Goal: Book appointment/travel/reservation: Book appointment/travel/reservation

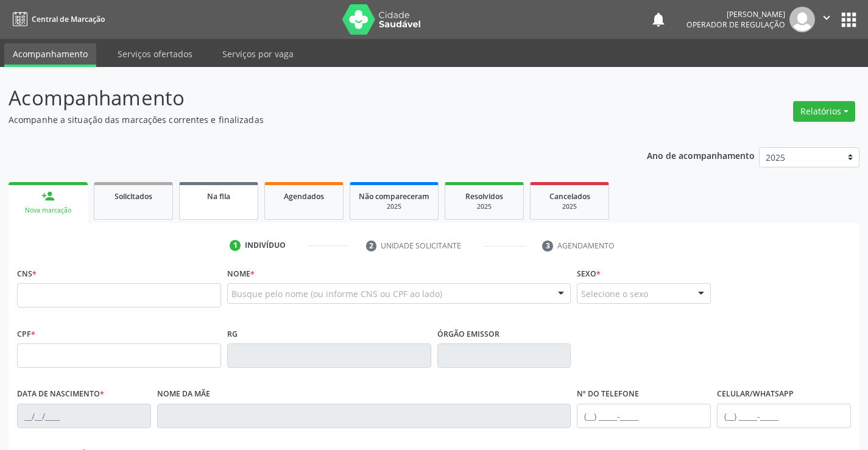
click at [223, 210] on link "Na fila" at bounding box center [218, 201] width 79 height 38
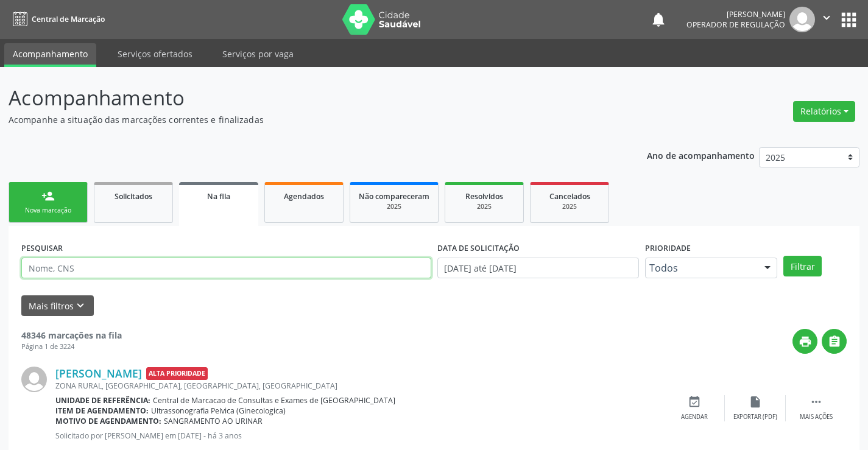
click at [65, 274] on input "text" at bounding box center [226, 268] width 410 height 21
type input "[PERSON_NAME]"
click at [784, 256] on button "Filtrar" at bounding box center [803, 266] width 38 height 21
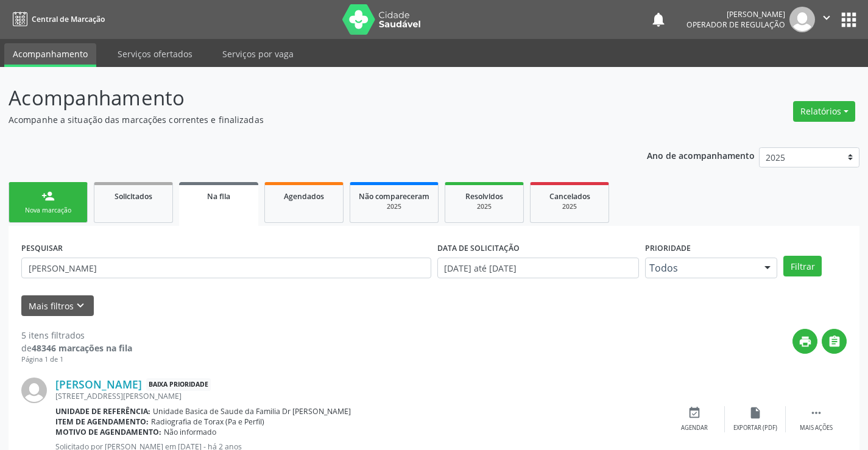
click at [829, 21] on icon "" at bounding box center [826, 17] width 13 height 13
click at [773, 82] on link "Sair" at bounding box center [796, 74] width 84 height 17
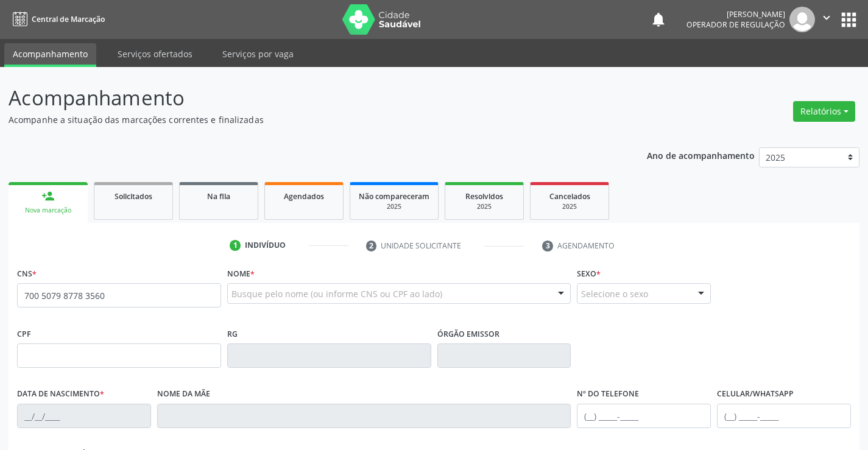
type input "700 5079 8778 3560"
type input "2327594995"
type input "SSPBA"
type input "10/03/2006"
type input "(49) 9143-3049"
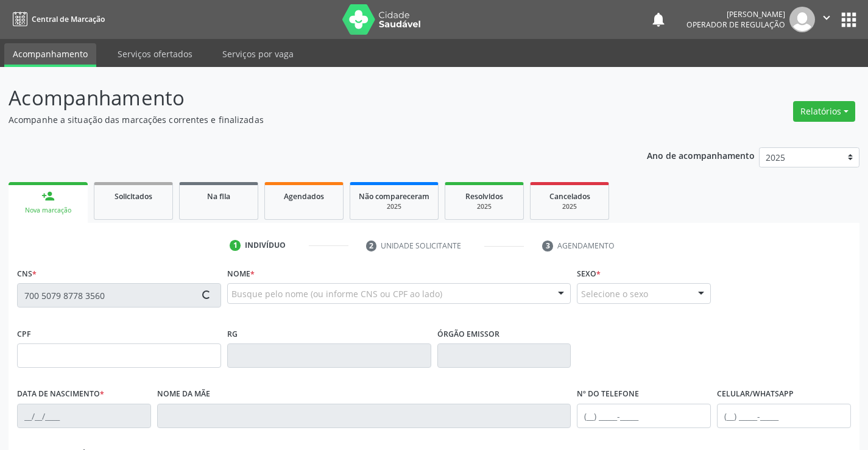
type input "(49) 9143-3049"
type input "100.423.545-36"
type input "S/N"
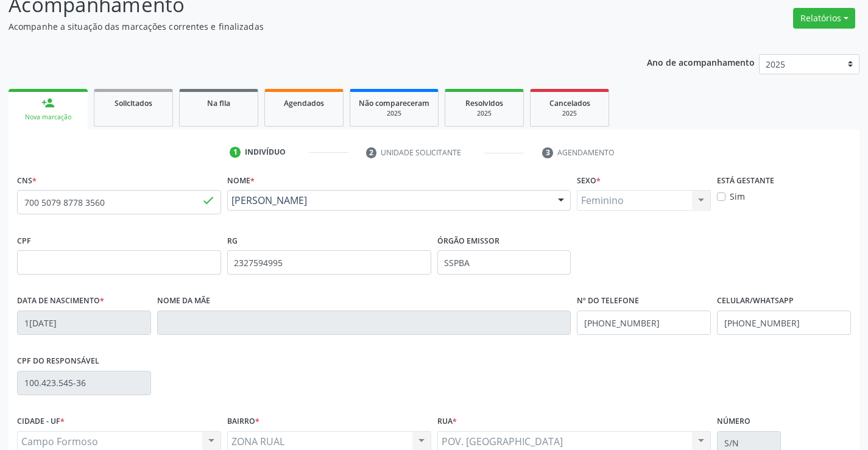
scroll to position [210, 0]
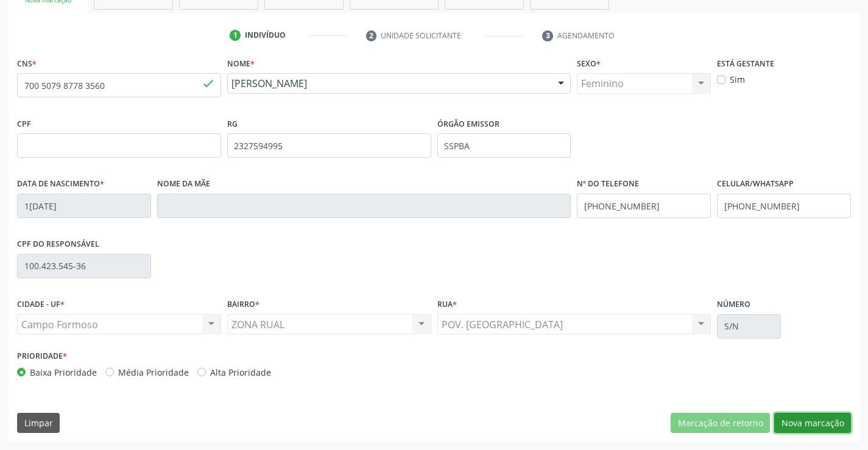
click at [796, 421] on button "Nova marcação" at bounding box center [813, 423] width 77 height 21
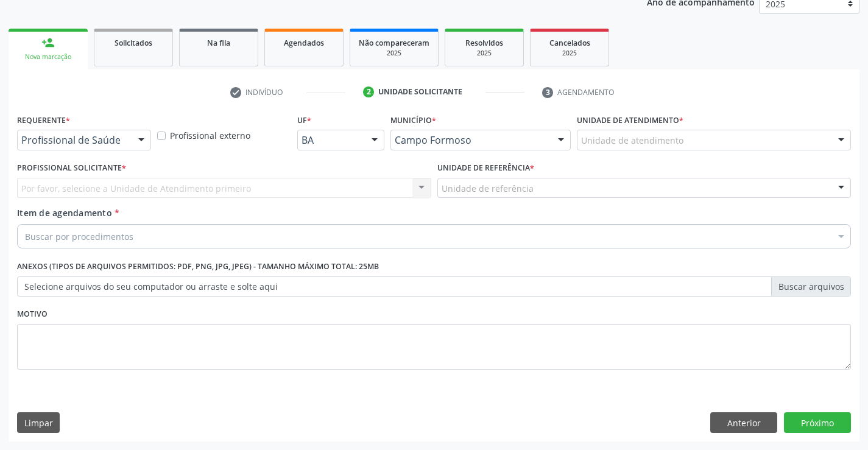
scroll to position [154, 0]
click at [147, 132] on div at bounding box center [141, 140] width 18 height 21
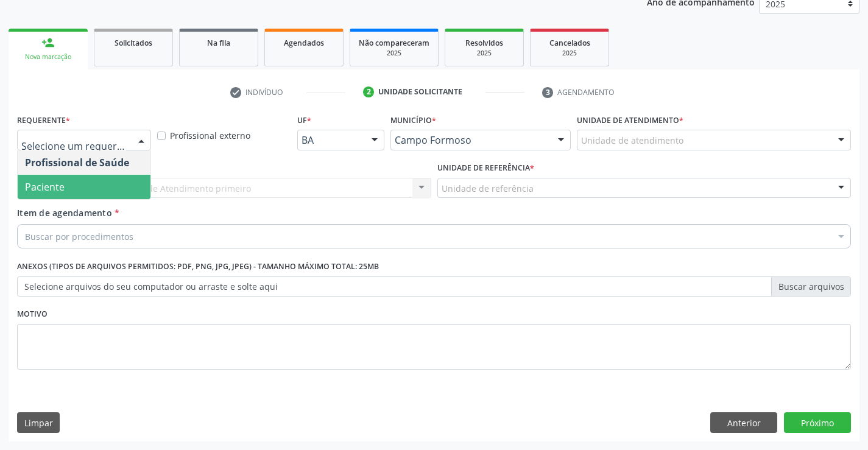
click at [93, 188] on span "Paciente" at bounding box center [84, 187] width 133 height 24
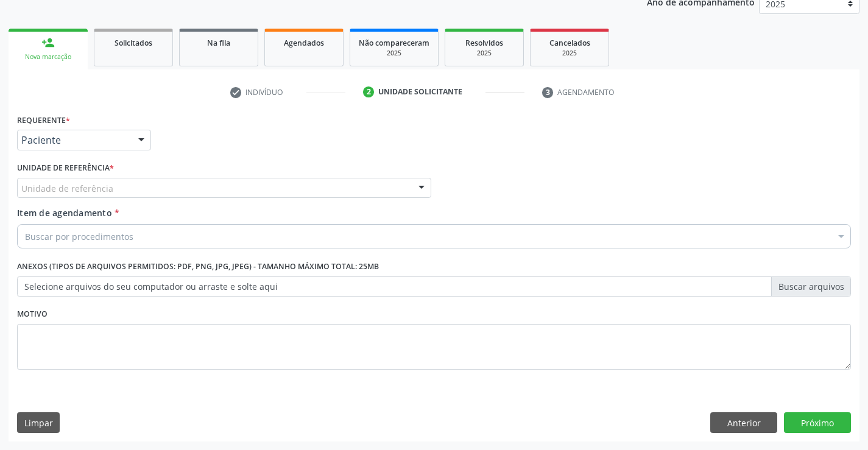
click at [421, 186] on div at bounding box center [422, 189] width 18 height 21
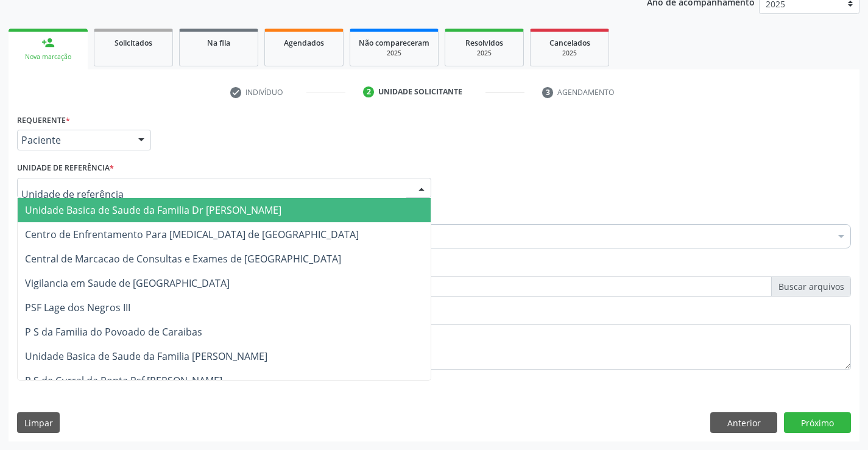
click at [324, 206] on span "Unidade Basica de Saude da Familia Dr [PERSON_NAME]" at bounding box center [224, 210] width 413 height 24
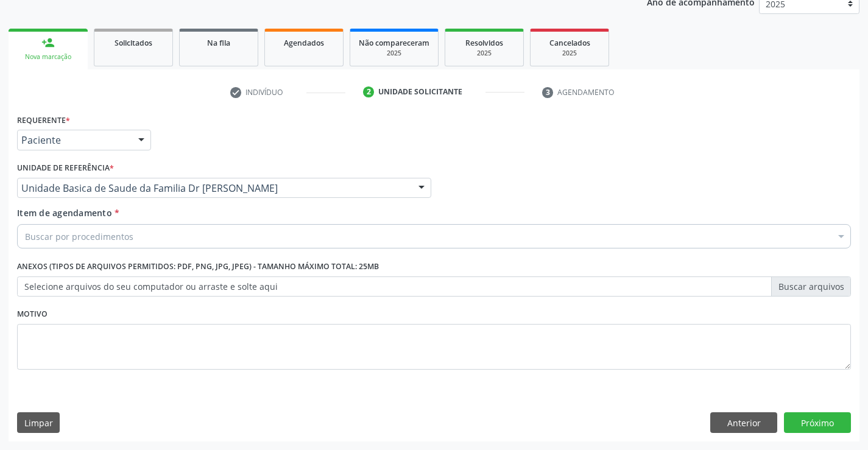
click at [284, 224] on div "Buscar por procedimentos" at bounding box center [434, 236] width 834 height 24
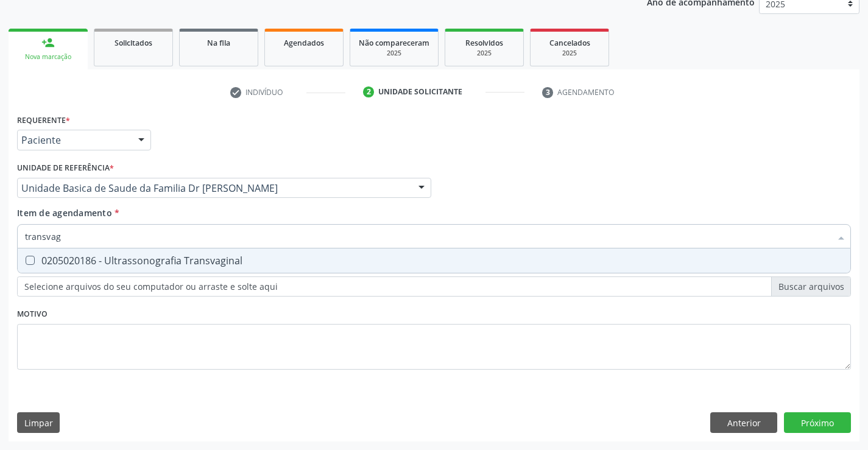
type input "transvagi"
click at [217, 263] on div "0205020186 - Ultrassonografia Transvaginal" at bounding box center [434, 261] width 818 height 10
checkbox Transvaginal "true"
click at [823, 417] on div "Requerente * Paciente Profissional de Saúde Paciente Nenhum resultado encontrad…" at bounding box center [434, 276] width 851 height 331
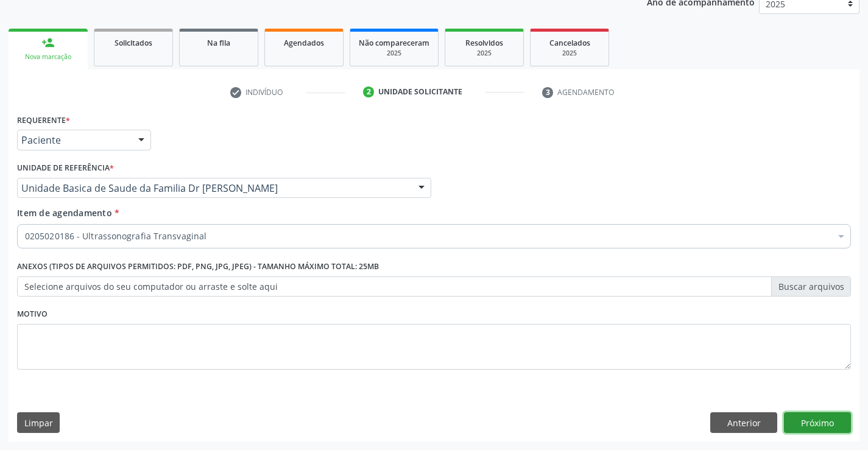
click at [809, 421] on button "Próximo" at bounding box center [817, 423] width 67 height 21
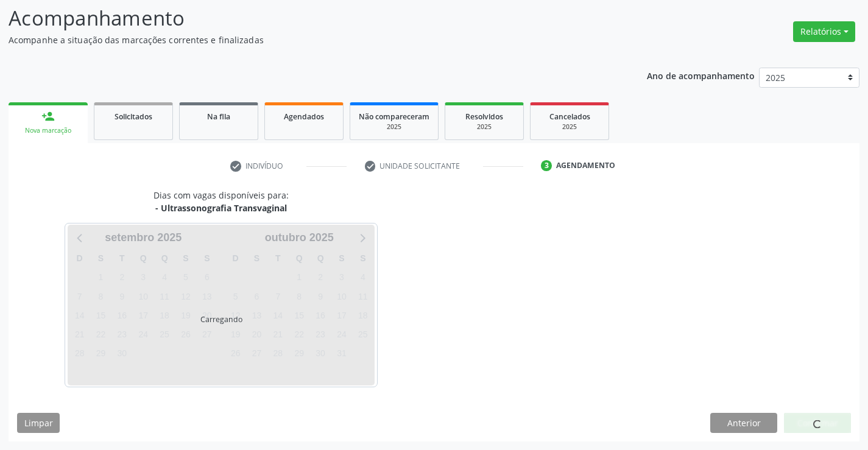
scroll to position [80, 0]
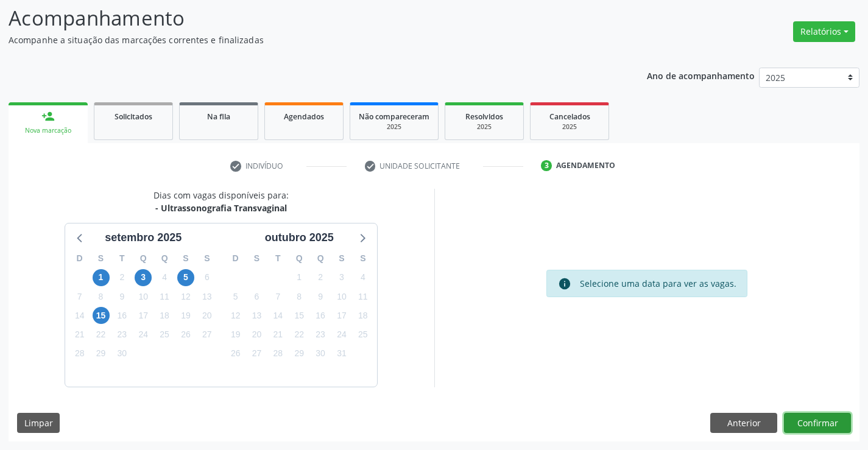
click at [808, 421] on button "Confirmar" at bounding box center [817, 423] width 67 height 21
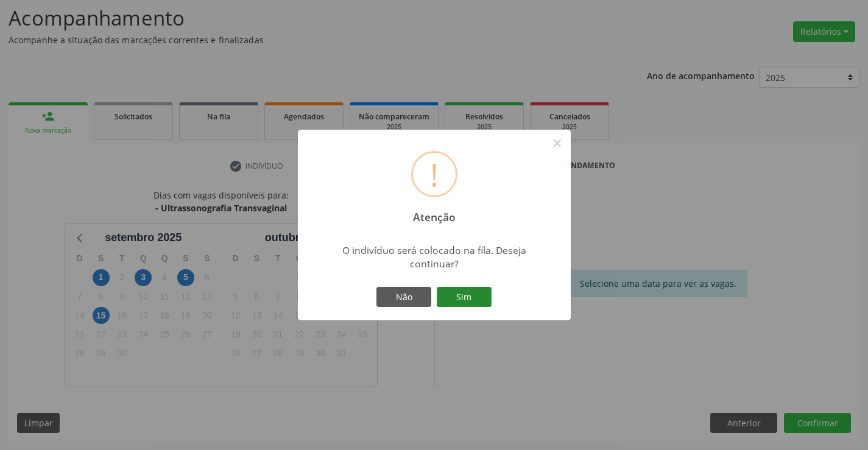
click at [462, 301] on button "Sim" at bounding box center [464, 297] width 55 height 21
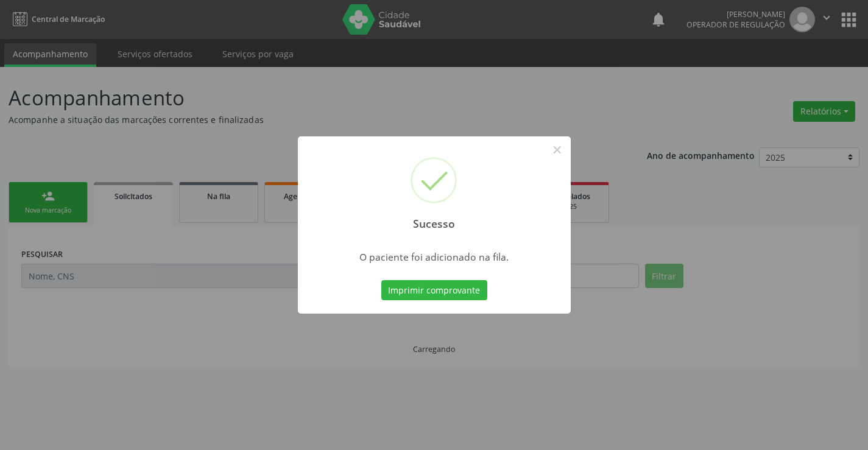
scroll to position [0, 0]
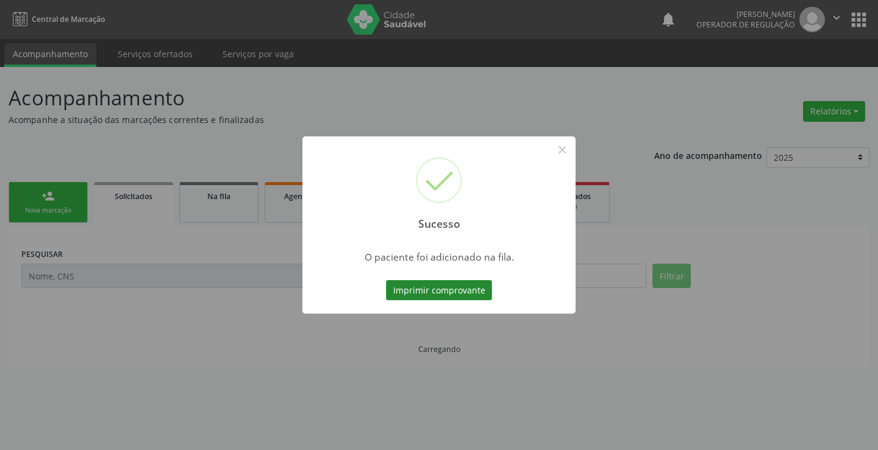
click at [449, 294] on button "Imprimir comprovante" at bounding box center [439, 290] width 106 height 21
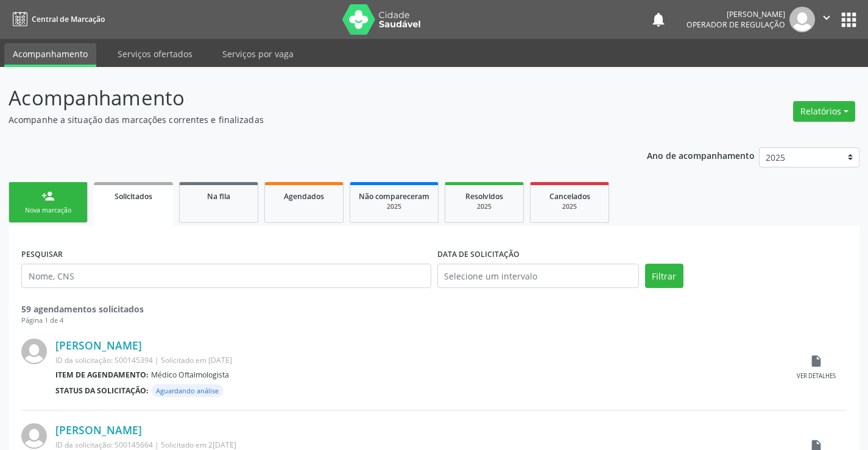
click at [70, 195] on link "person_add Nova marcação" at bounding box center [48, 202] width 79 height 41
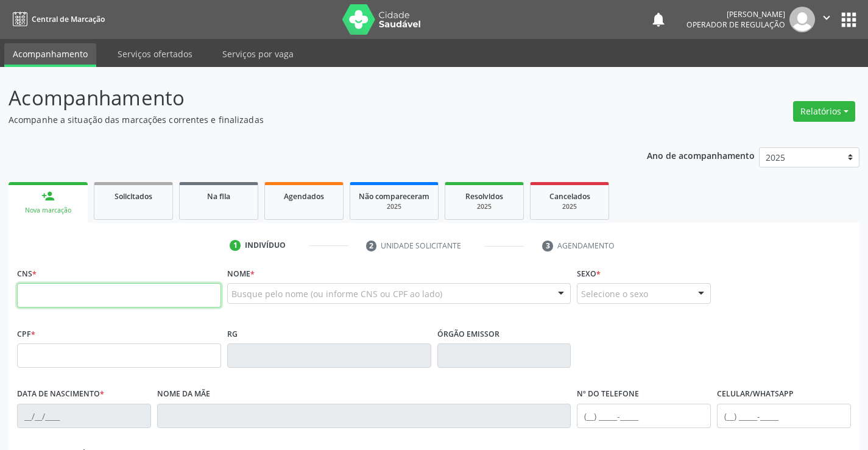
click at [97, 296] on input "text" at bounding box center [119, 295] width 204 height 24
type input "707 4020 5176 6272"
type input "007695731"
type input "23/10/2017"
type input "(74) 8808-7917"
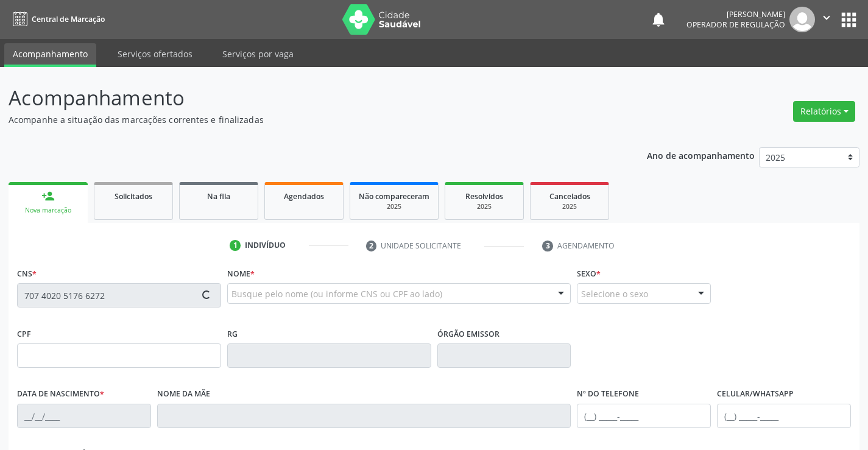
type input "(74) 8808-7917"
type input "SN"
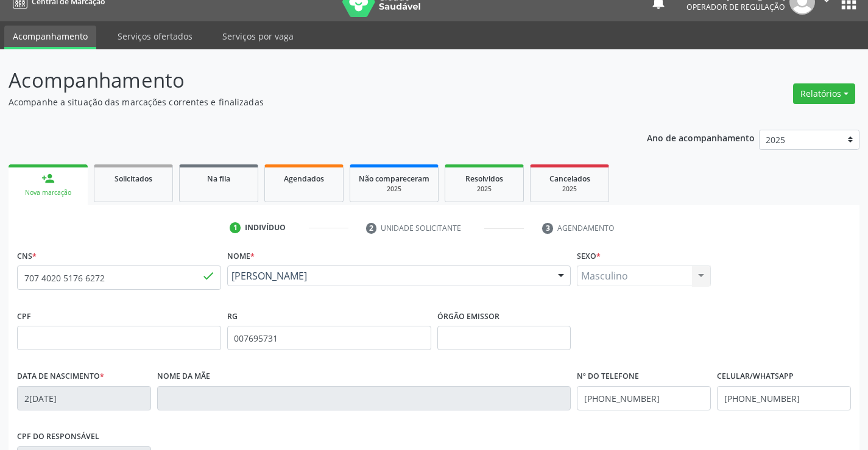
scroll to position [183, 0]
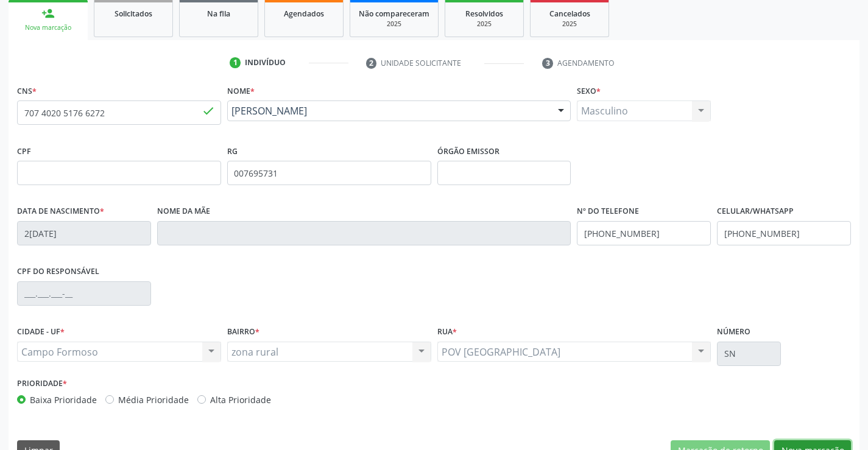
click at [794, 447] on button "Nova marcação" at bounding box center [813, 451] width 77 height 21
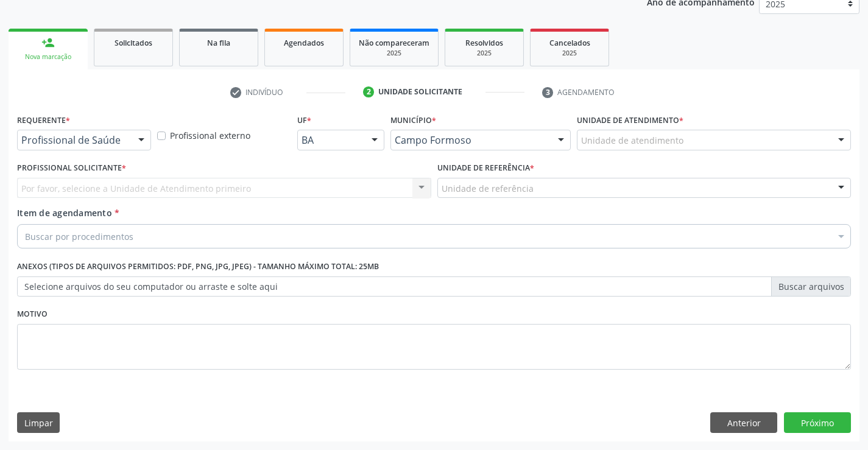
scroll to position [154, 0]
click at [142, 139] on div at bounding box center [141, 140] width 18 height 21
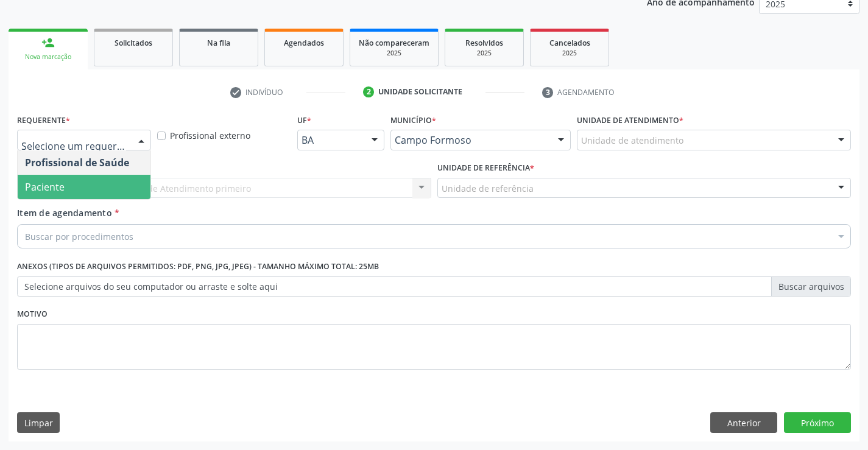
click at [97, 193] on span "Paciente" at bounding box center [84, 187] width 133 height 24
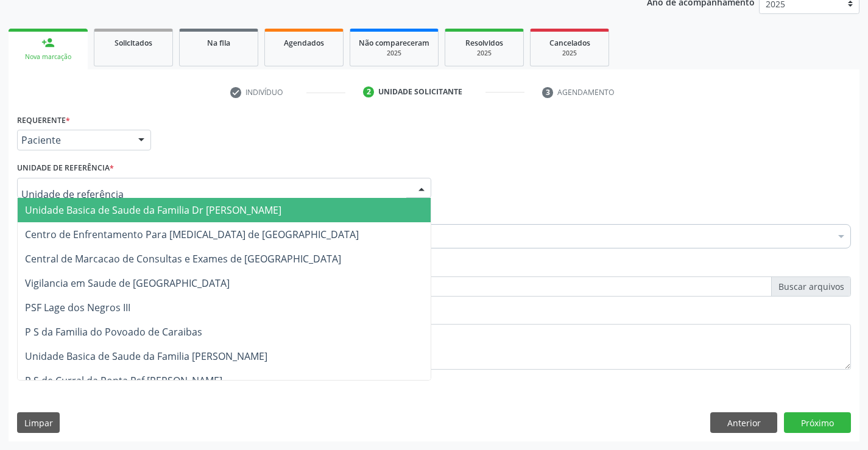
drag, startPoint x: 424, startPoint y: 185, endPoint x: 361, endPoint y: 197, distance: 64.1
click at [422, 185] on div at bounding box center [422, 189] width 18 height 21
click at [321, 205] on span "Unidade Basica de Saude da Familia Dr [PERSON_NAME]" at bounding box center [224, 210] width 413 height 24
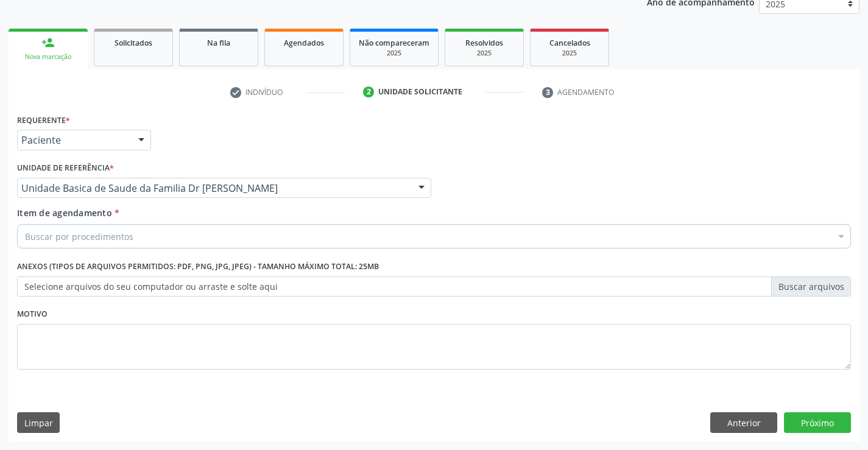
click at [274, 225] on div "Buscar por procedimentos" at bounding box center [434, 236] width 834 height 24
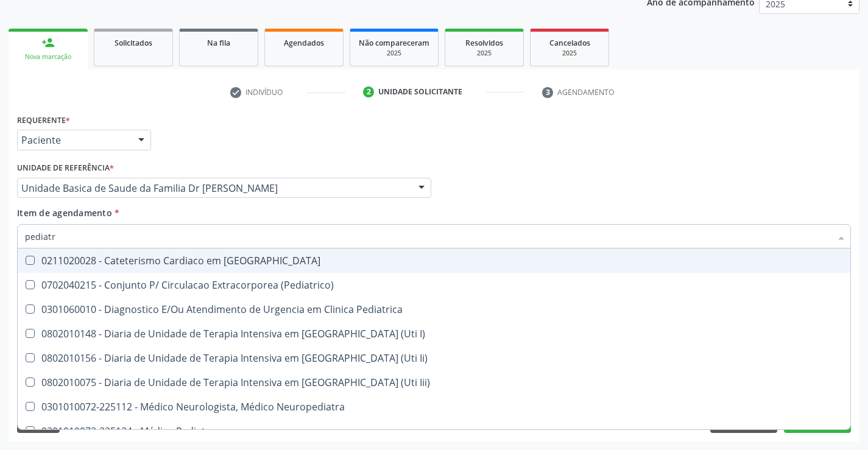
type input "pediatra"
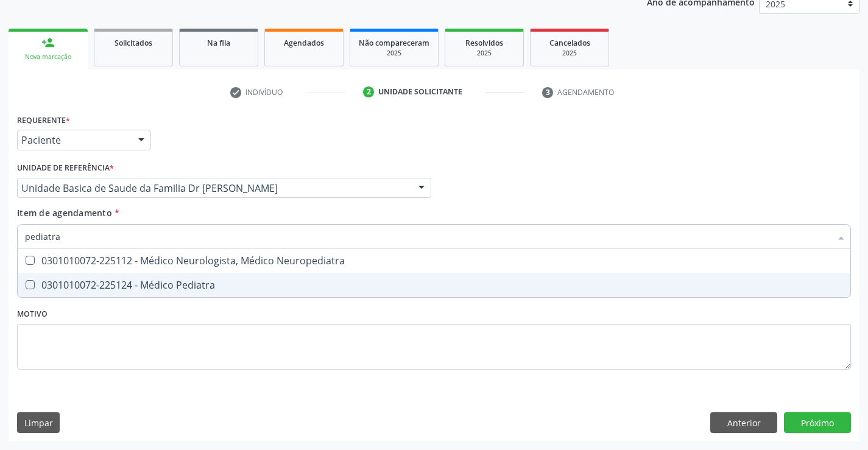
click at [183, 282] on div "0301010072-225124 - Médico Pediatra" at bounding box center [434, 285] width 818 height 10
checkbox Pediatra "true"
click at [817, 427] on div "Requerente * Paciente Profissional de Saúde Paciente Nenhum resultado encontrad…" at bounding box center [434, 276] width 851 height 331
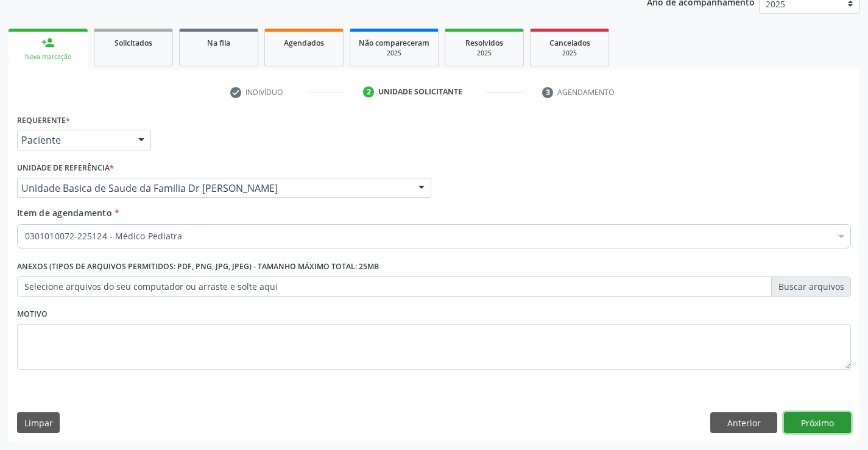
click at [794, 414] on button "Próximo" at bounding box center [817, 423] width 67 height 21
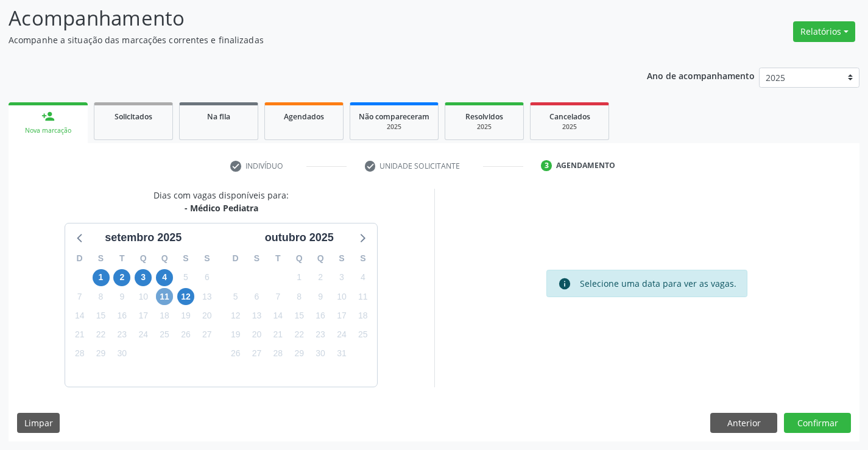
click at [160, 296] on span "11" at bounding box center [164, 296] width 17 height 17
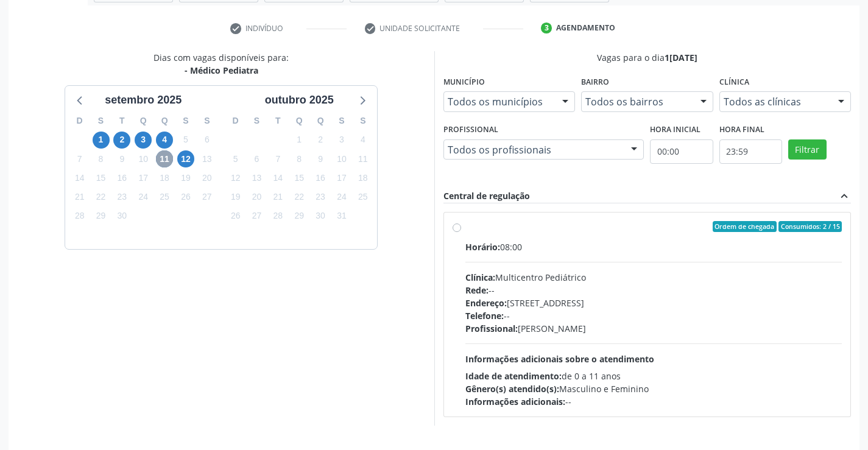
scroll to position [218, 0]
click at [466, 226] on label "Ordem de chegada Consumidos: 2 / 15 Horário: 08:00 Clínica: Multicentro Pediátr…" at bounding box center [654, 314] width 377 height 187
click at [456, 226] on input "Ordem de chegada Consumidos: 2 / 15 Horário: 08:00 Clínica: Multicentro Pediátr…" at bounding box center [457, 226] width 9 height 11
radio input "true"
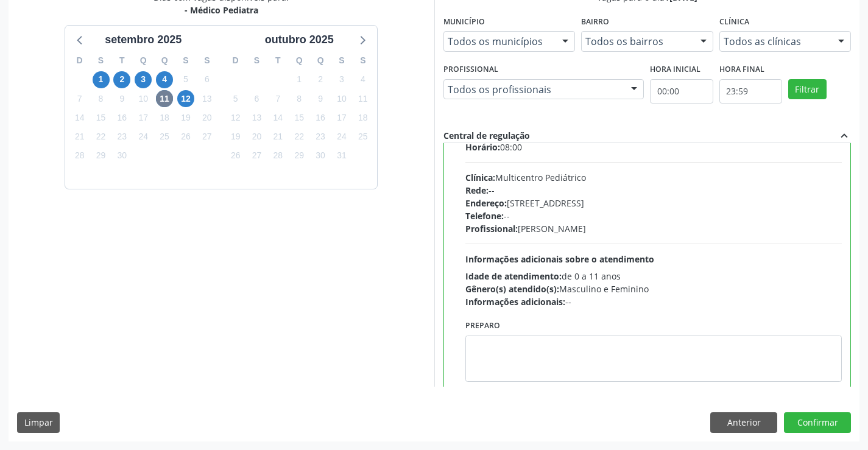
scroll to position [60, 0]
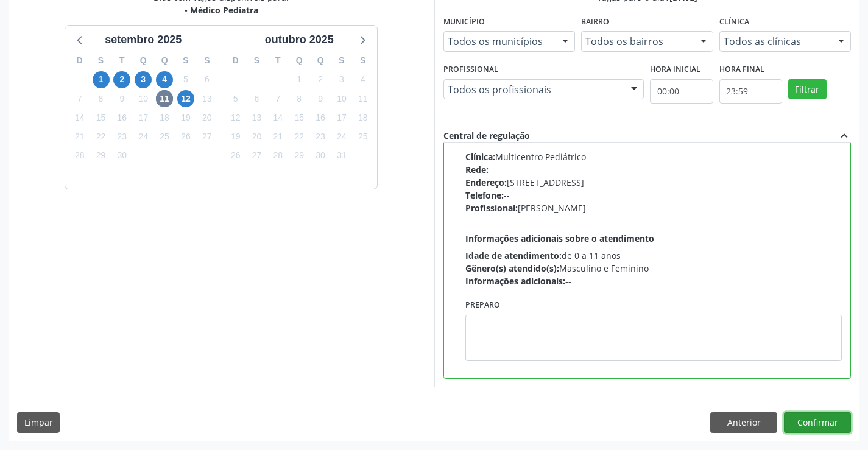
click at [800, 419] on button "Confirmar" at bounding box center [817, 423] width 67 height 21
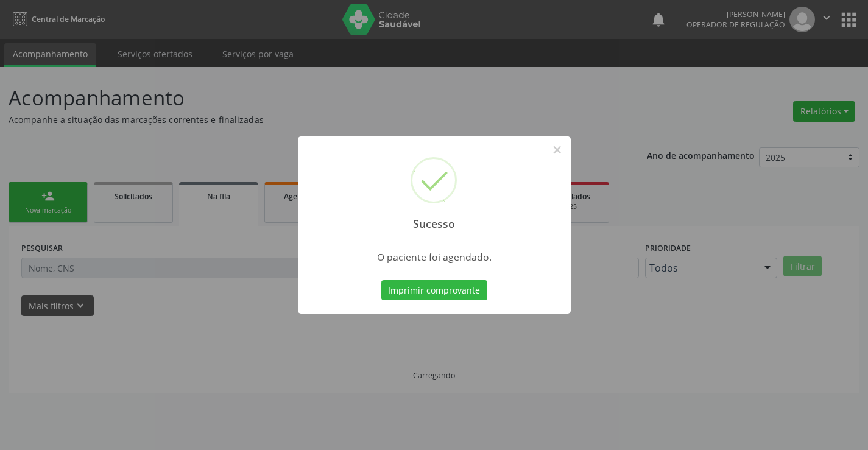
scroll to position [0, 0]
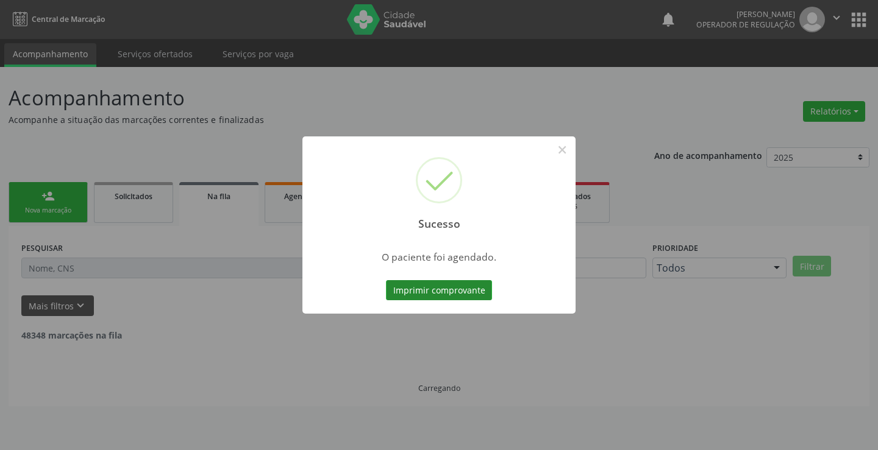
click at [458, 286] on button "Imprimir comprovante" at bounding box center [439, 290] width 106 height 21
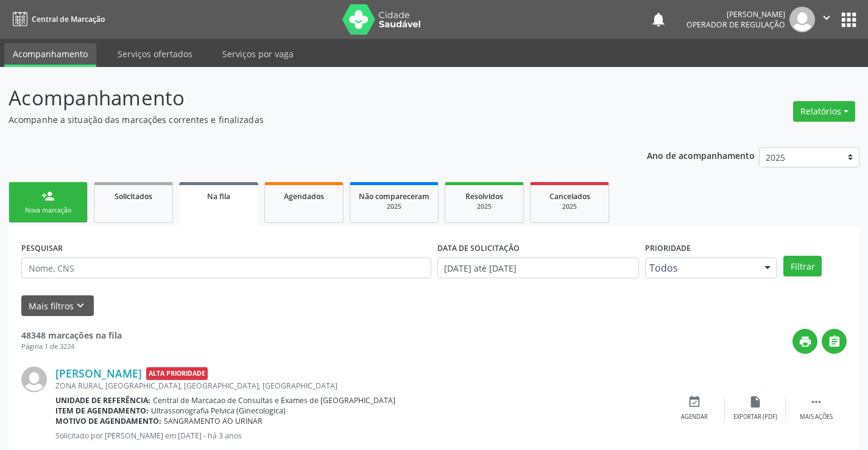
click at [67, 198] on link "person_add Nova marcação" at bounding box center [48, 202] width 79 height 41
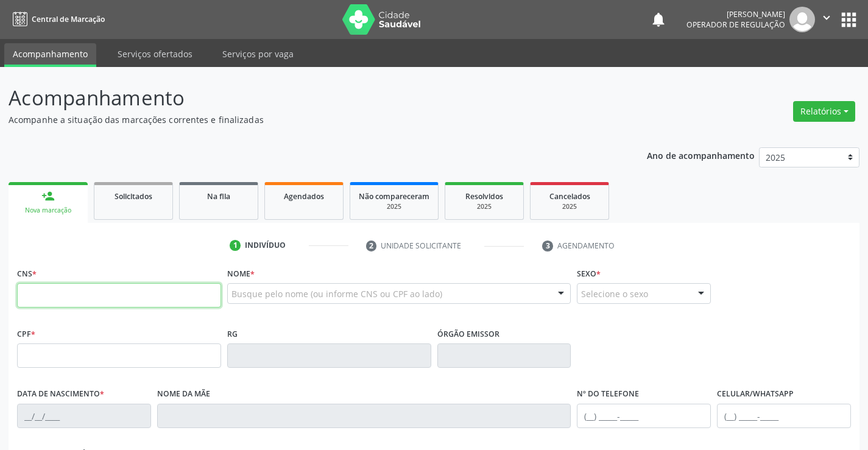
click at [76, 308] on input "text" at bounding box center [119, 295] width 204 height 24
type input "706 3066 7462 4080"
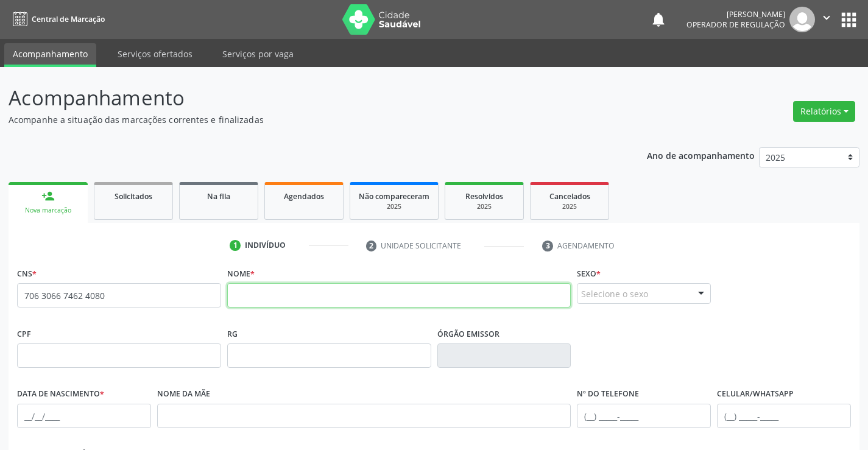
click at [286, 293] on input "text" at bounding box center [399, 295] width 344 height 24
type input "a"
type input "AUZENIR BATISTA ALVES"
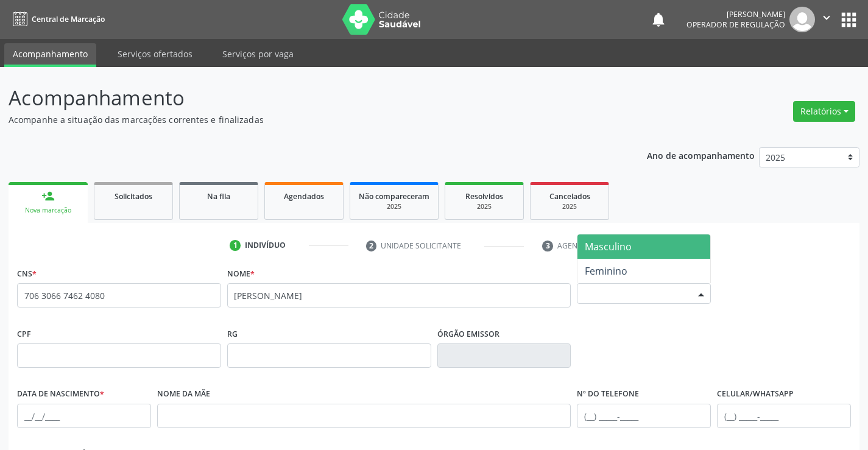
click at [698, 289] on div at bounding box center [701, 294] width 18 height 21
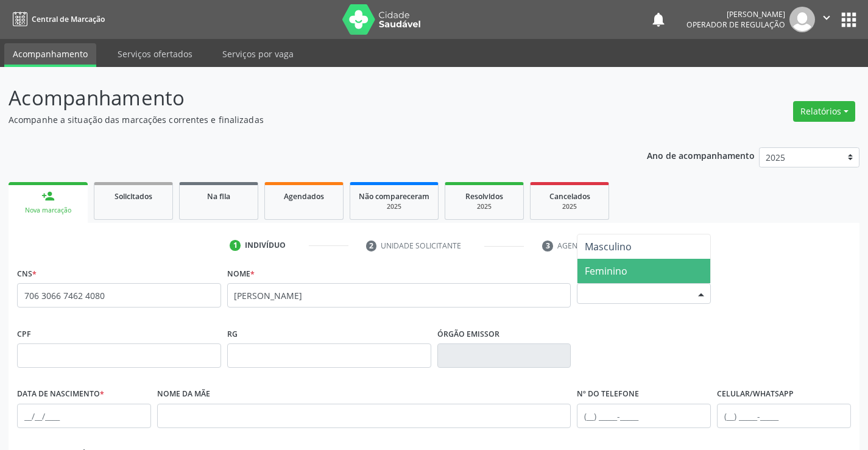
click at [610, 268] on span "Feminino" at bounding box center [606, 271] width 43 height 13
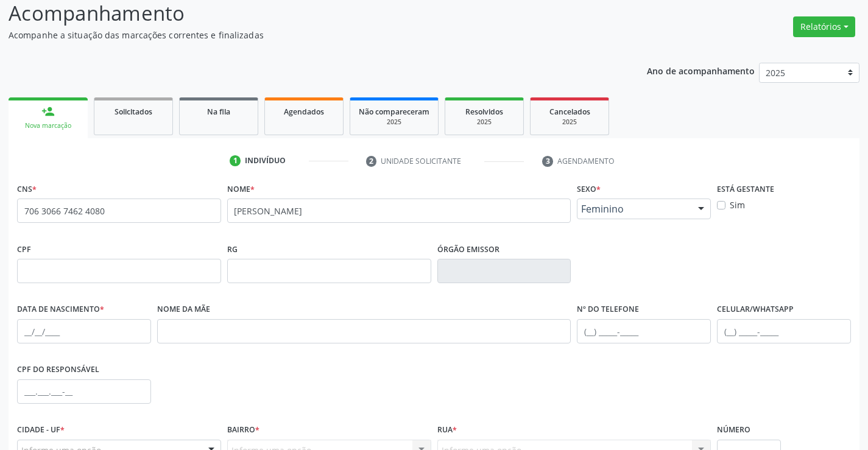
scroll to position [210, 0]
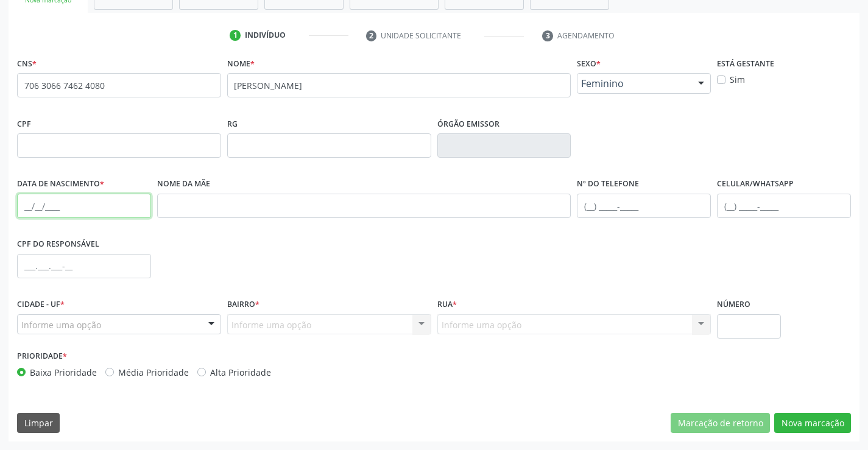
click at [34, 206] on input "text" at bounding box center [84, 206] width 134 height 24
type input "18/05/1964"
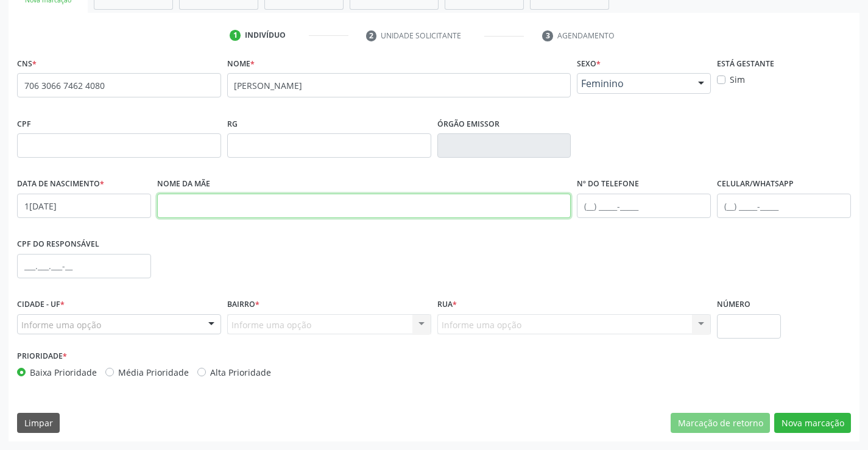
click at [260, 210] on input "text" at bounding box center [364, 206] width 414 height 24
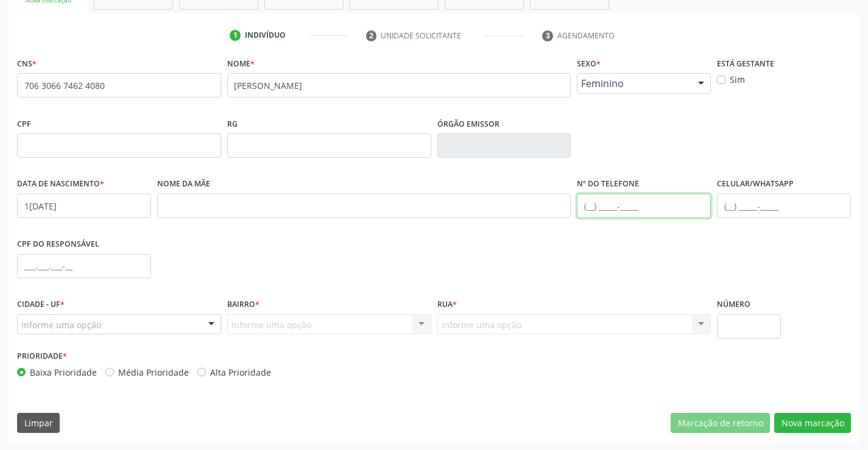
click at [594, 201] on input "text" at bounding box center [644, 206] width 134 height 24
type input "(74) 99117-0458"
click at [216, 321] on div at bounding box center [211, 325] width 18 height 21
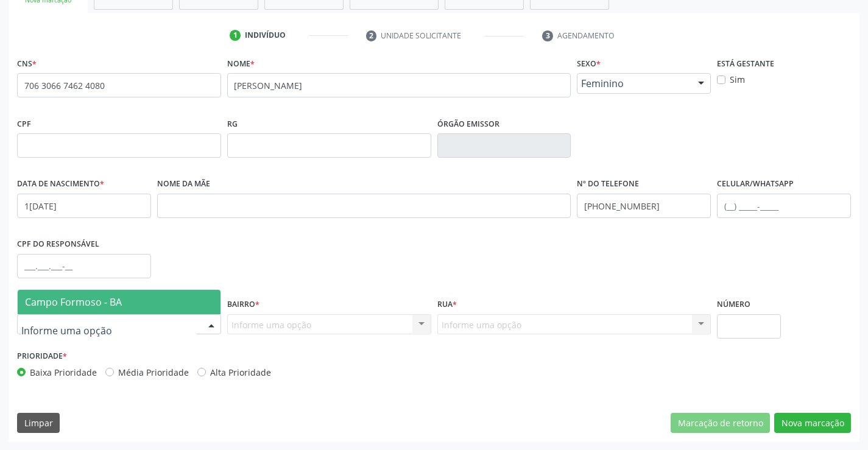
click at [151, 306] on span "Campo Formoso - BA" at bounding box center [119, 302] width 203 height 24
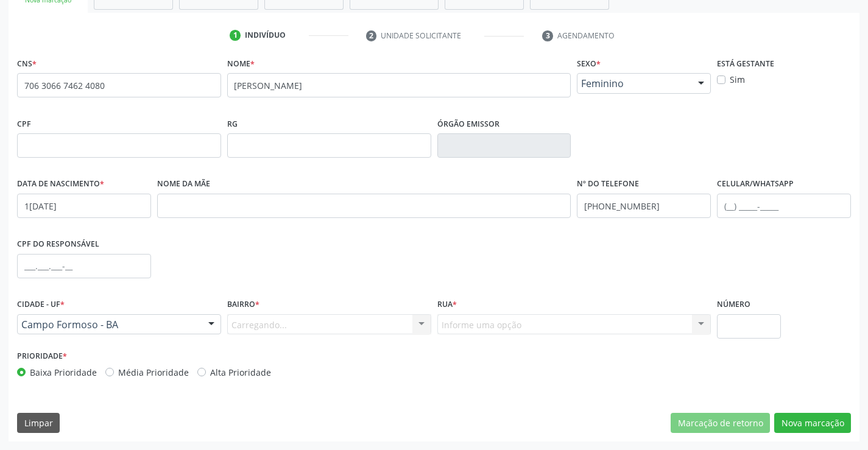
click at [421, 319] on div "Carregando... Nenhum resultado encontrado para: " " Nenhuma opção encontrada. D…" at bounding box center [329, 324] width 204 height 21
click at [414, 329] on div at bounding box center [422, 325] width 18 height 21
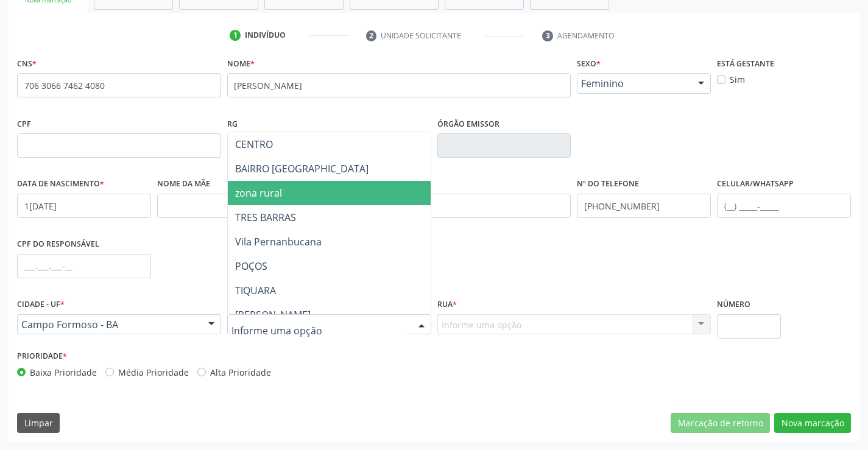
click at [290, 191] on span "zona rural" at bounding box center [359, 193] width 263 height 24
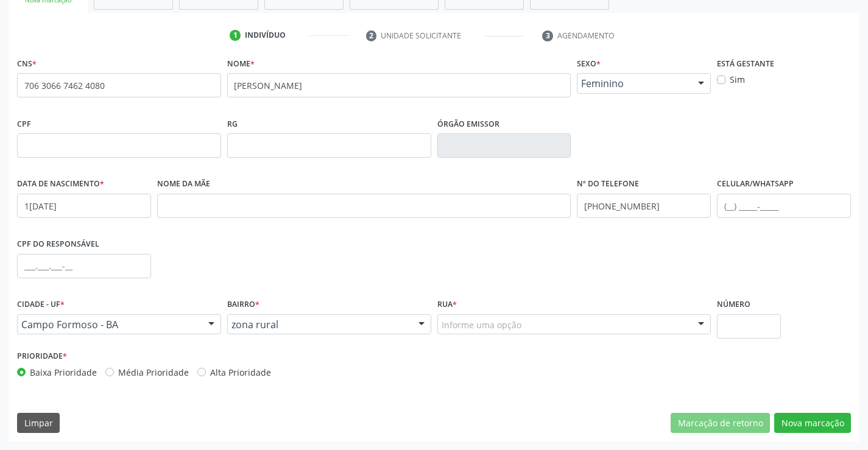
click at [526, 319] on div "Informe uma opção" at bounding box center [575, 324] width 274 height 21
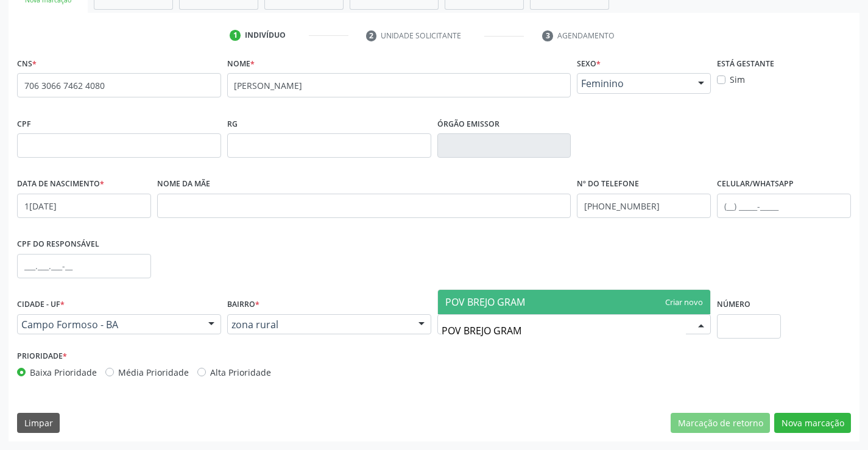
type input "POV BREJO GRA"
click at [515, 310] on span "POV BREJO GRANDE" at bounding box center [574, 302] width 273 height 24
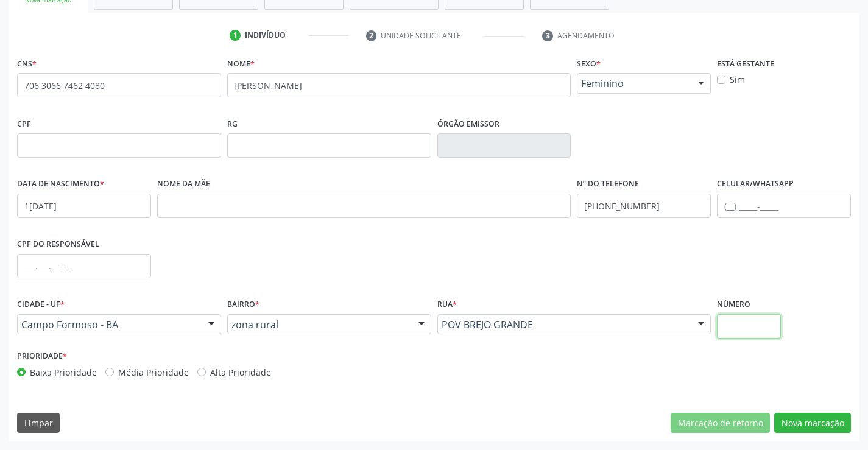
click at [724, 329] on input "text" at bounding box center [749, 326] width 64 height 24
type input "A"
type input "S/N"
drag, startPoint x: 795, startPoint y: 437, endPoint x: 794, endPoint y: 428, distance: 9.3
click at [795, 435] on div "CNS * 706 3066 7462 4080 none Nome * AUZENIR BATISTA ALVES Sexo * Feminino Masc…" at bounding box center [434, 248] width 851 height 388
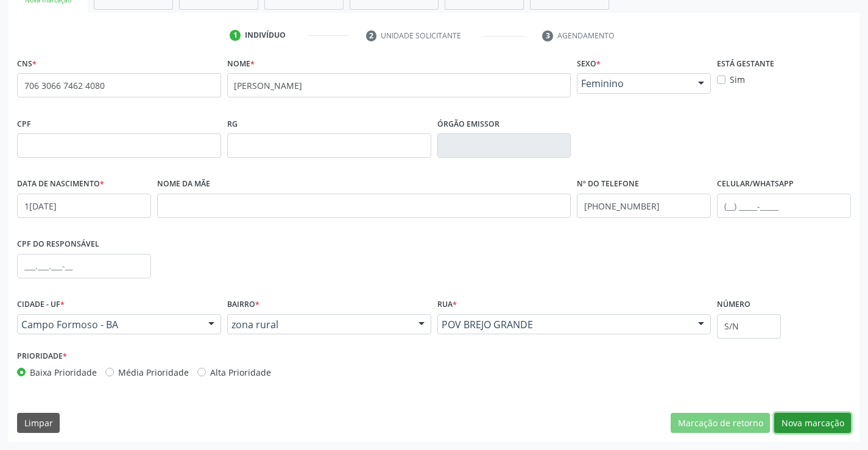
click at [793, 427] on button "Nova marcação" at bounding box center [813, 423] width 77 height 21
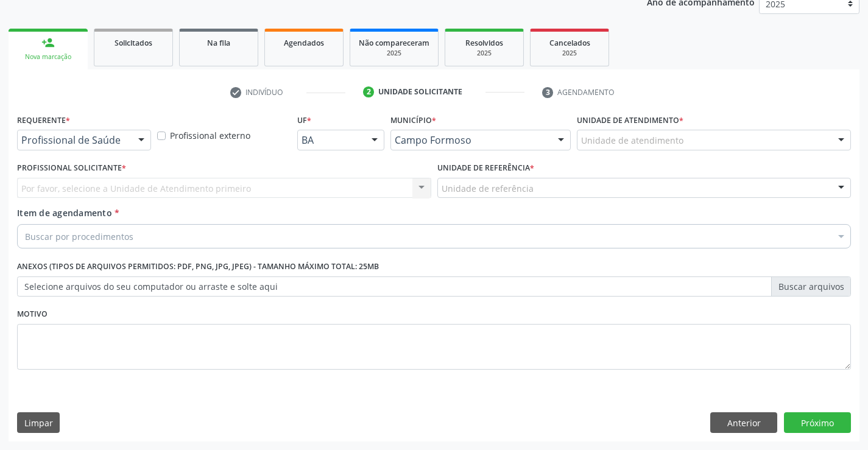
scroll to position [154, 0]
drag, startPoint x: 143, startPoint y: 142, endPoint x: 137, endPoint y: 157, distance: 15.6
click at [141, 143] on div at bounding box center [141, 140] width 18 height 21
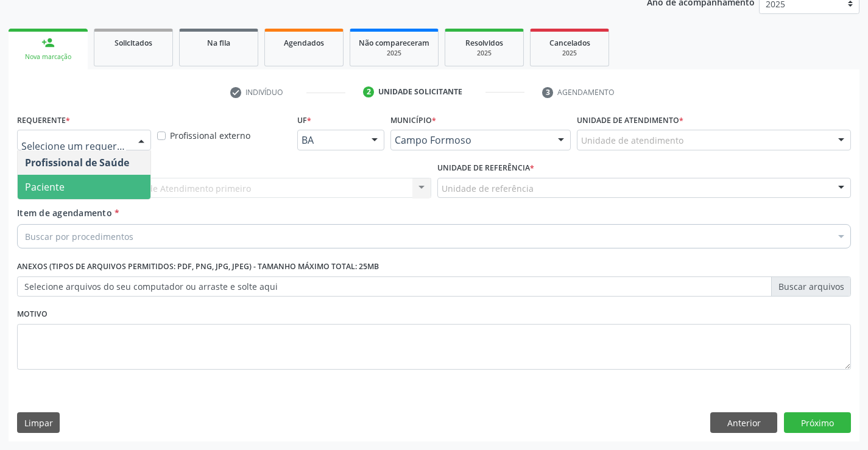
click at [91, 186] on span "Paciente" at bounding box center [84, 187] width 133 height 24
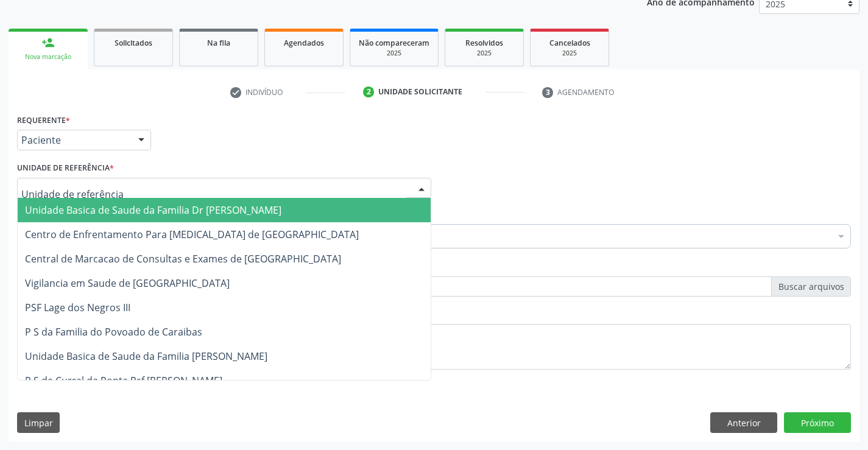
drag, startPoint x: 421, startPoint y: 183, endPoint x: 333, endPoint y: 205, distance: 90.5
click at [421, 183] on div at bounding box center [422, 189] width 18 height 21
click at [302, 217] on span "Unidade Basica de Saude da Familia Dr [PERSON_NAME]" at bounding box center [224, 210] width 413 height 24
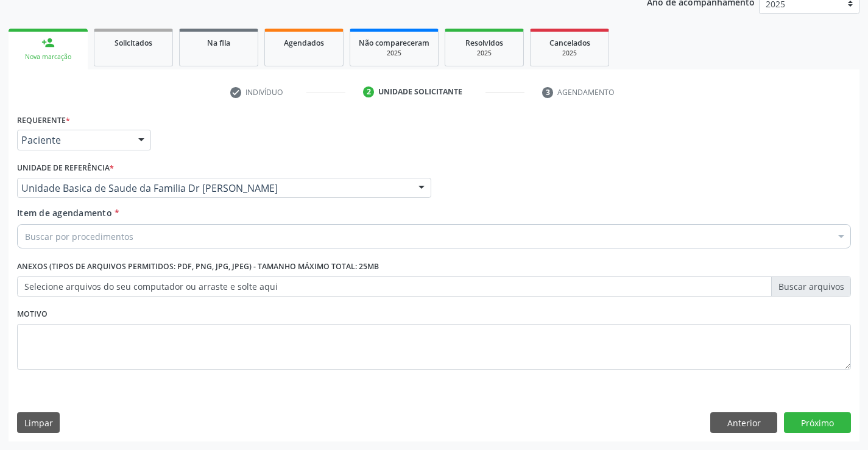
click at [254, 236] on div "Buscar por procedimentos" at bounding box center [434, 236] width 834 height 24
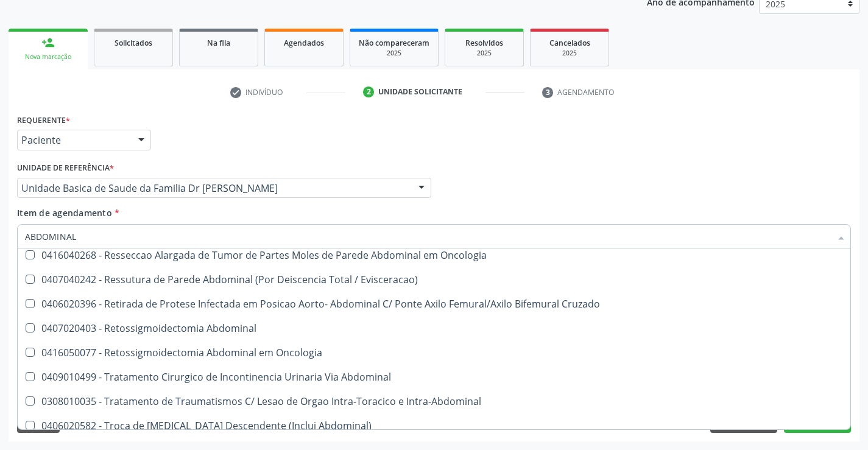
scroll to position [428, 0]
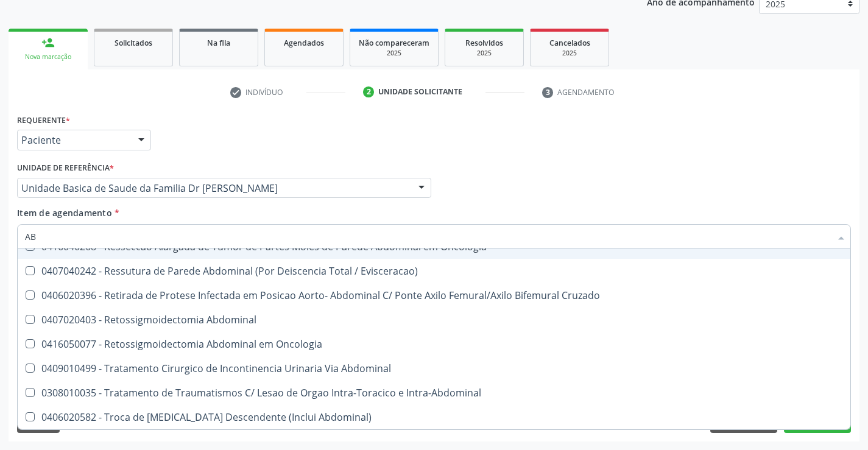
type input "A"
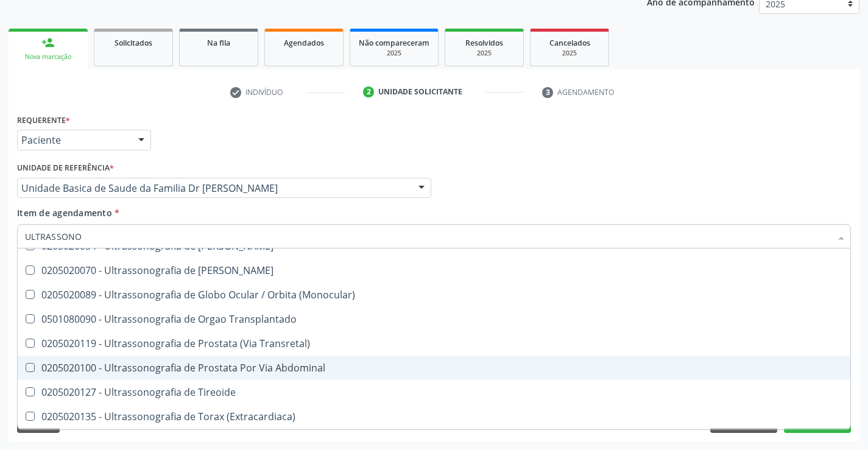
scroll to position [307, 0]
type input "ULTRASSONOGRAFIA"
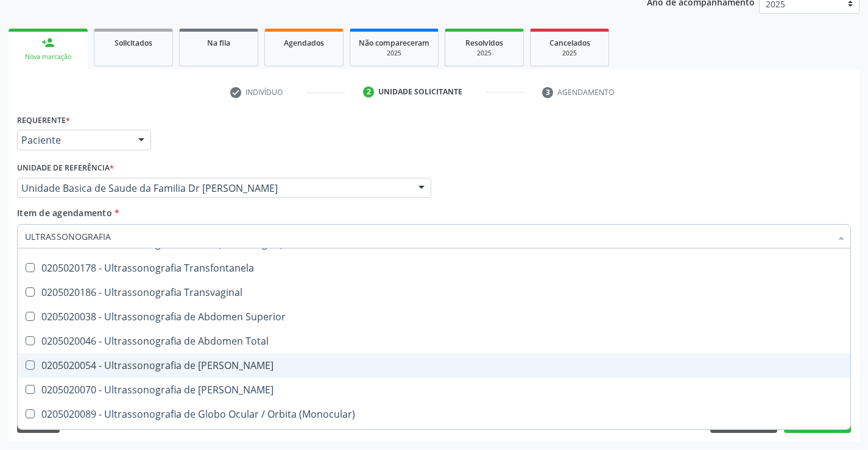
scroll to position [185, 0]
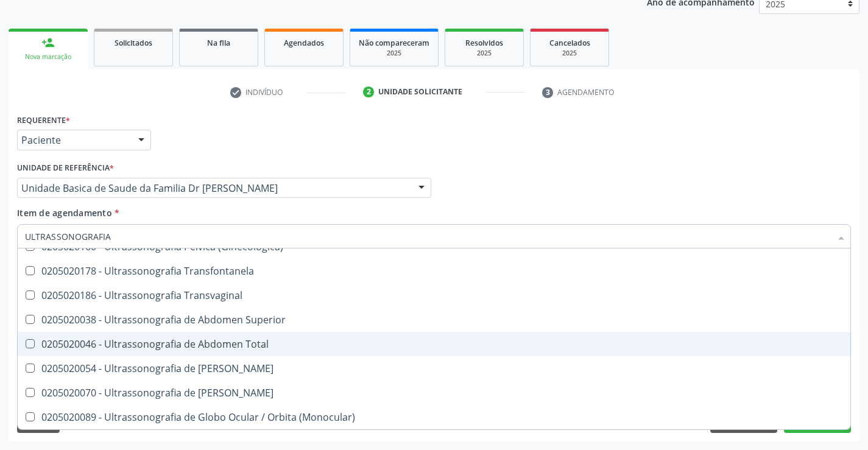
click at [258, 336] on span "0205020046 - Ultrassonografia de Abdomen Total" at bounding box center [434, 344] width 833 height 24
checkbox Total "true"
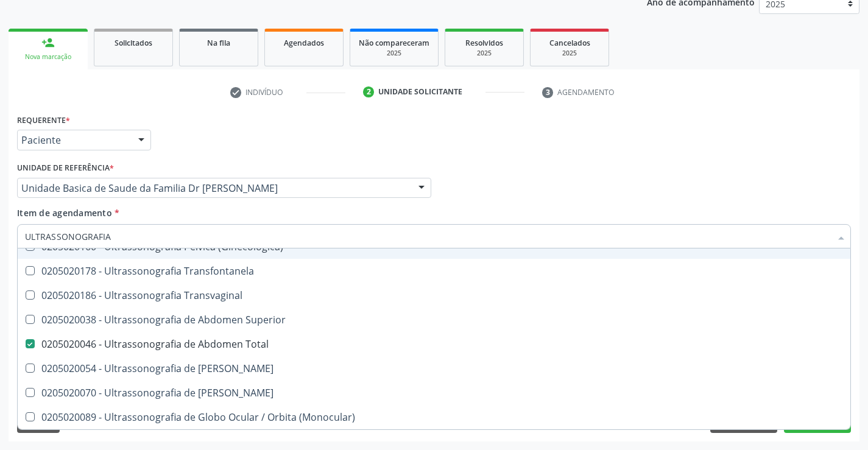
click at [734, 166] on div "Profissional Solicitante Por favor, selecione a Unidade de Atendimento primeiro…" at bounding box center [434, 183] width 840 height 48
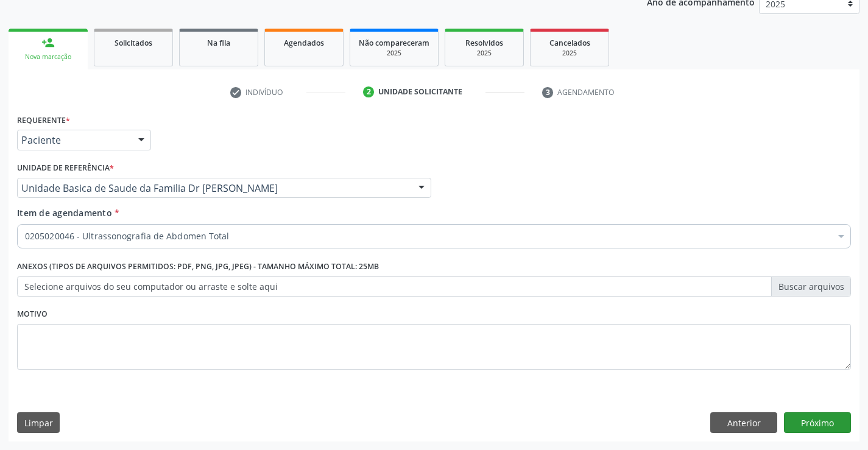
scroll to position [0, 0]
click at [812, 418] on button "Próximo" at bounding box center [817, 423] width 67 height 21
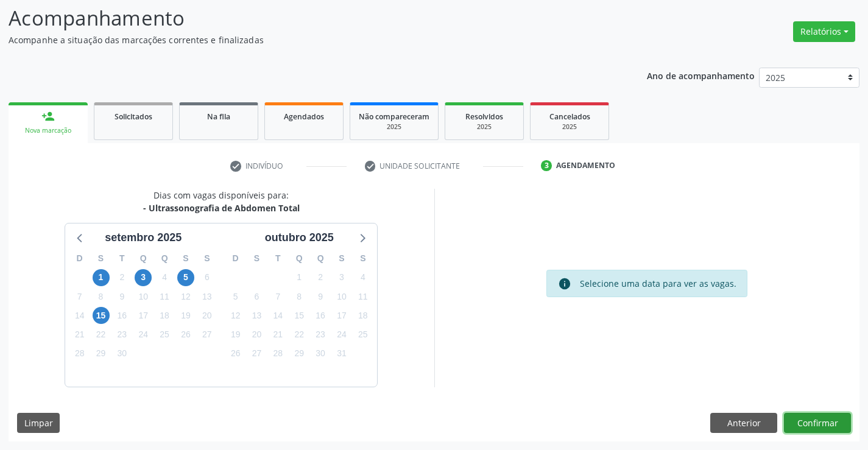
click at [789, 422] on button "Confirmar" at bounding box center [817, 423] width 67 height 21
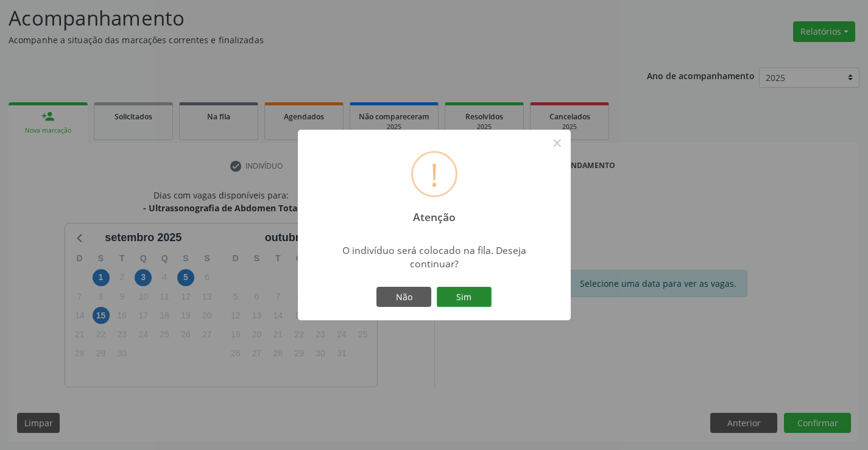
click at [474, 300] on button "Sim" at bounding box center [464, 297] width 55 height 21
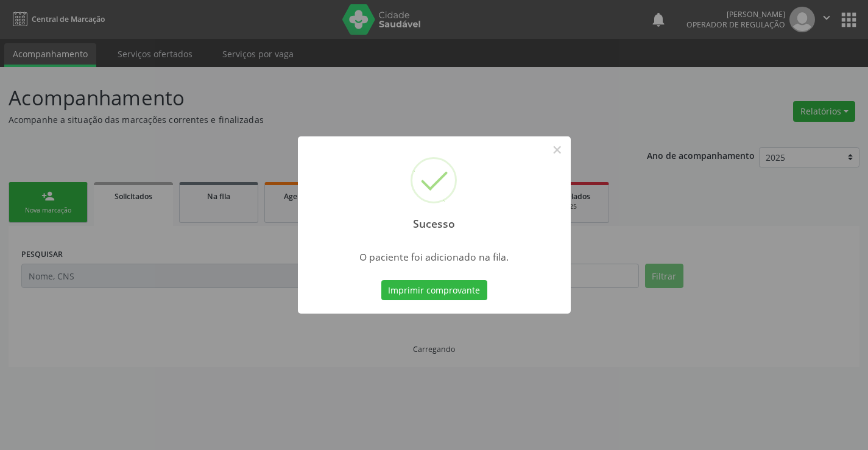
scroll to position [0, 0]
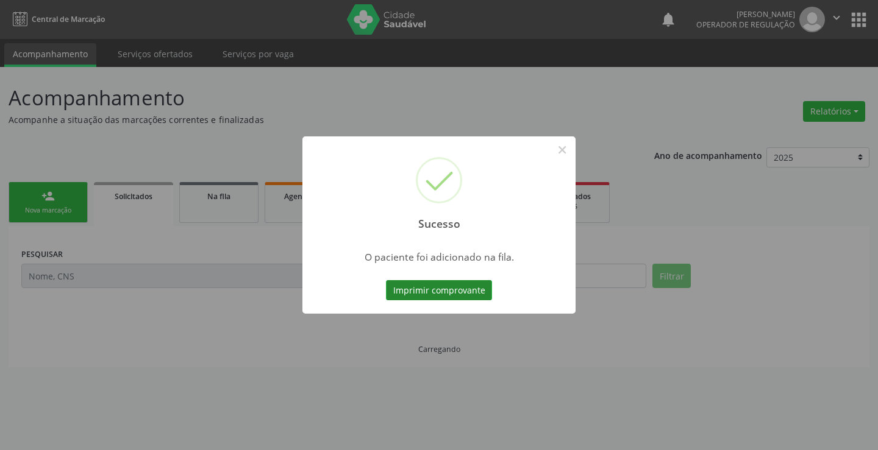
click at [451, 296] on button "Imprimir comprovante" at bounding box center [439, 290] width 106 height 21
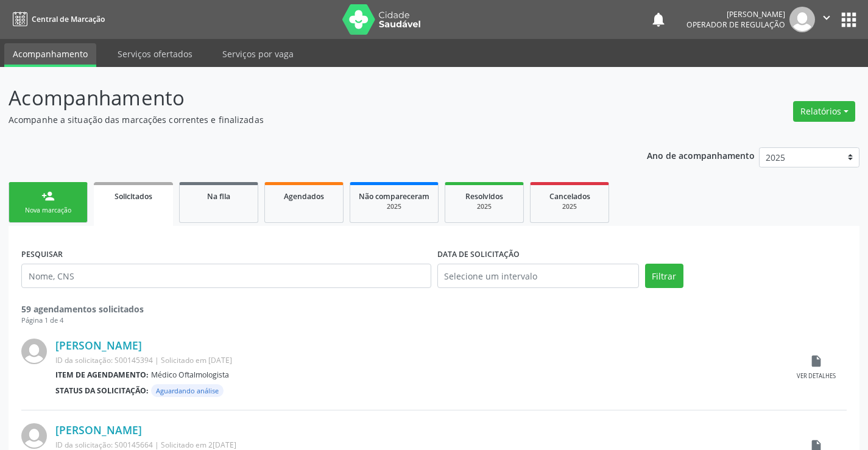
click at [58, 190] on link "person_add Nova marcação" at bounding box center [48, 202] width 79 height 41
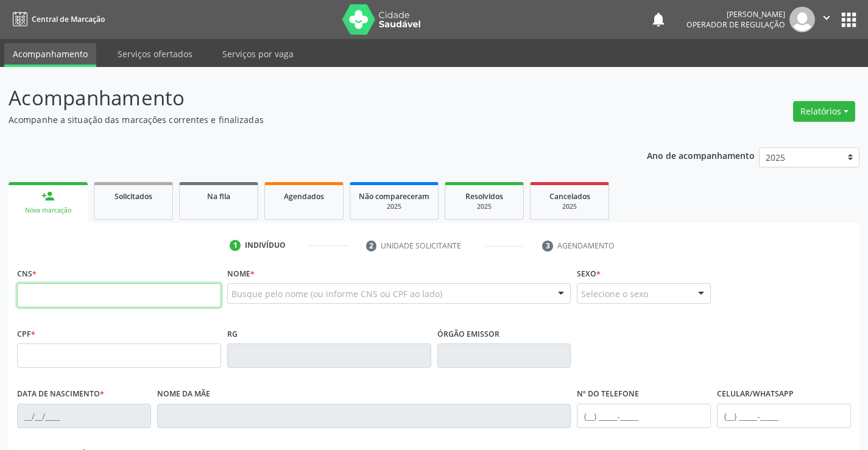
click at [94, 291] on input "text" at bounding box center [119, 295] width 204 height 24
type input "706 5023 8938 9197"
type input "095.669.115-30"
type input "14/03/2012"
type input "Ana Maria Miranda Bruno"
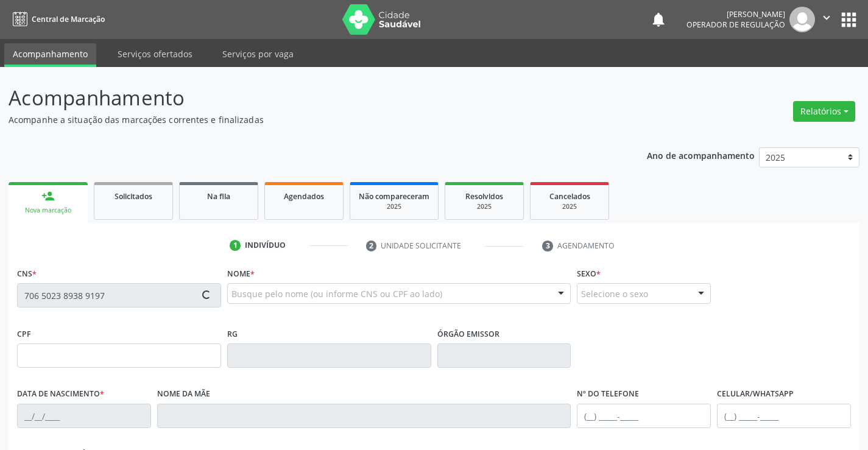
type input "(74) 9195-9276"
type input "(74) 9117-0458"
type input "S/N"
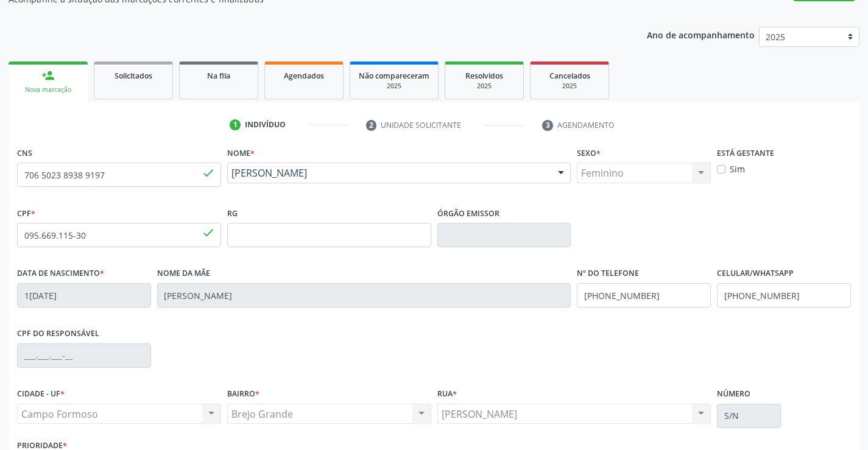
scroll to position [210, 0]
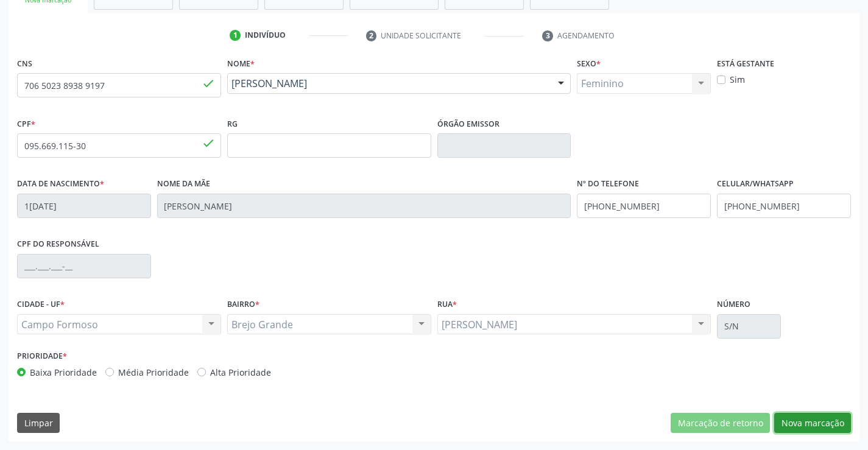
click at [804, 427] on button "Nova marcação" at bounding box center [813, 423] width 77 height 21
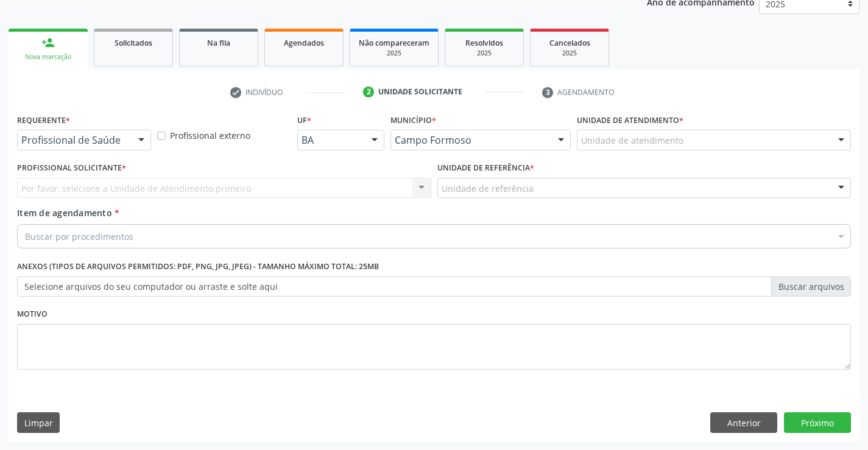
click at [140, 140] on div at bounding box center [141, 140] width 18 height 21
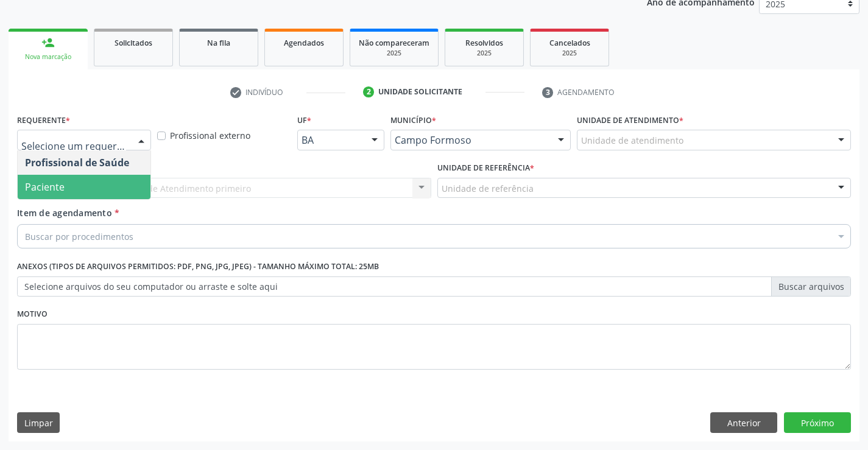
click at [105, 188] on span "Paciente" at bounding box center [84, 187] width 133 height 24
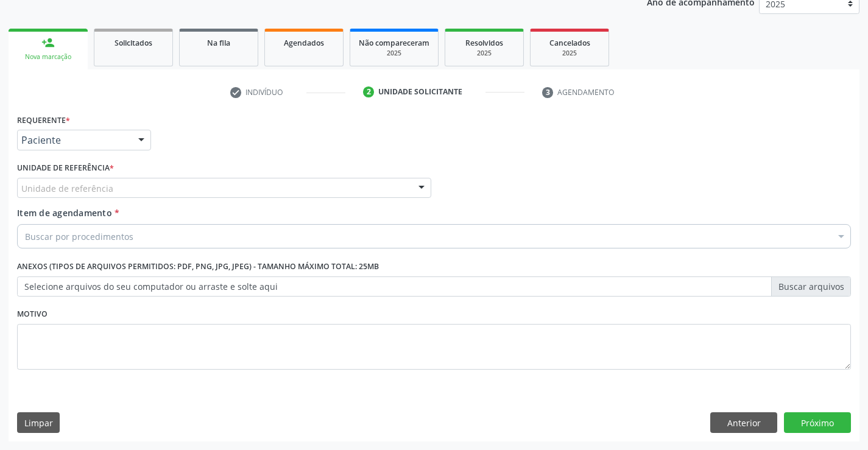
drag, startPoint x: 424, startPoint y: 184, endPoint x: 417, endPoint y: 189, distance: 8.8
click at [425, 185] on div at bounding box center [422, 189] width 18 height 21
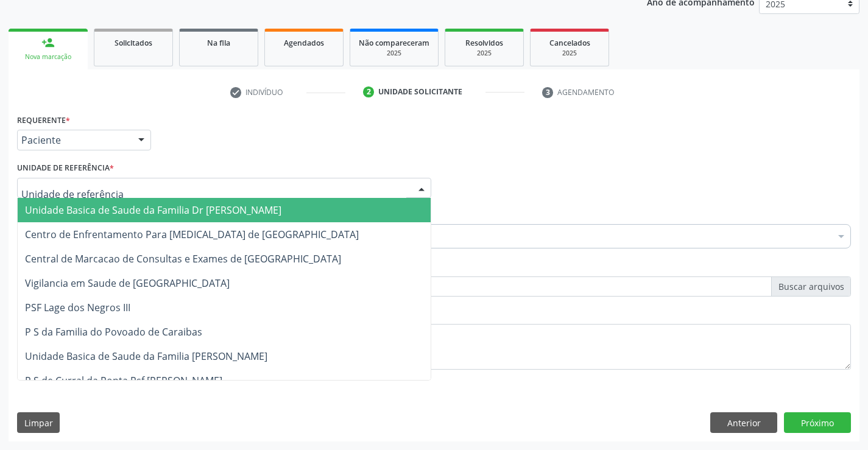
drag, startPoint x: 354, startPoint y: 206, endPoint x: 296, endPoint y: 229, distance: 62.4
click at [353, 207] on span "Unidade Basica de Saude da Familia Dr [PERSON_NAME]" at bounding box center [224, 210] width 413 height 24
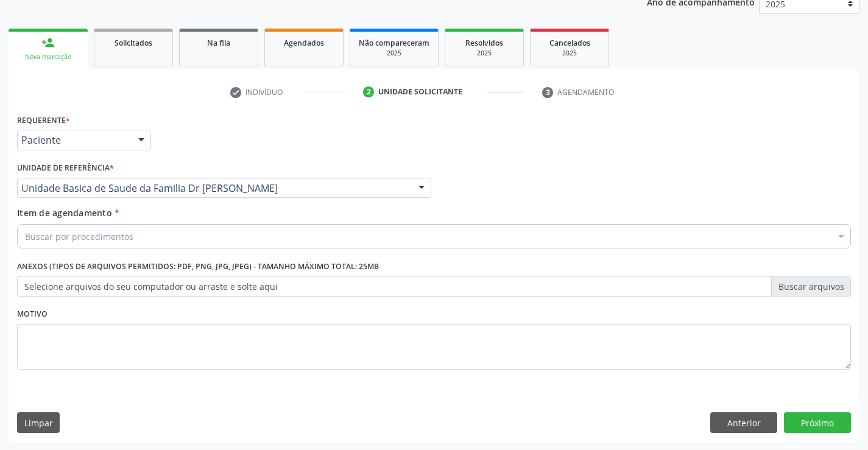
click at [277, 241] on div "Buscar por procedimentos" at bounding box center [434, 236] width 834 height 24
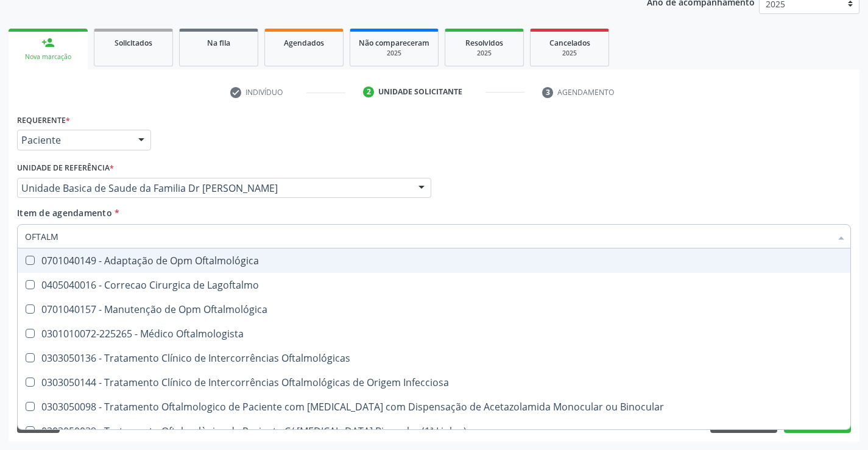
type input "OFTALMO"
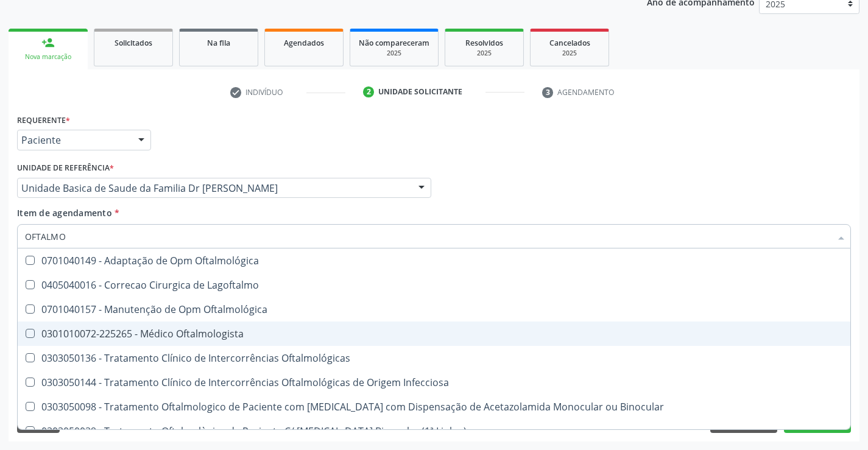
click at [147, 333] on div "0301010072-225265 - Médico Oftalmologista" at bounding box center [434, 334] width 818 height 10
checkbox Oftalmologista "true"
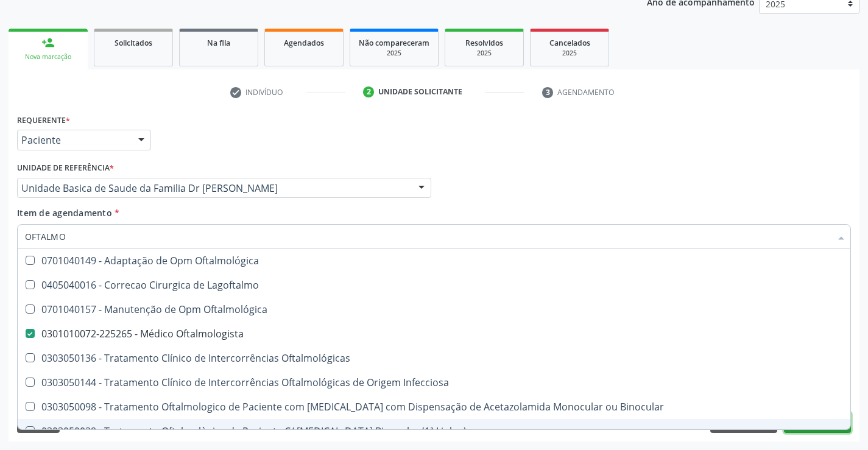
click at [802, 431] on button "Próximo" at bounding box center [817, 423] width 67 height 21
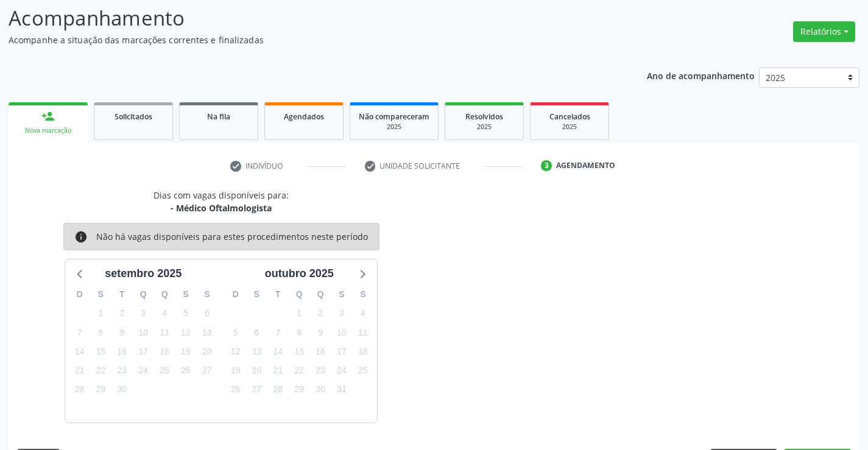
scroll to position [116, 0]
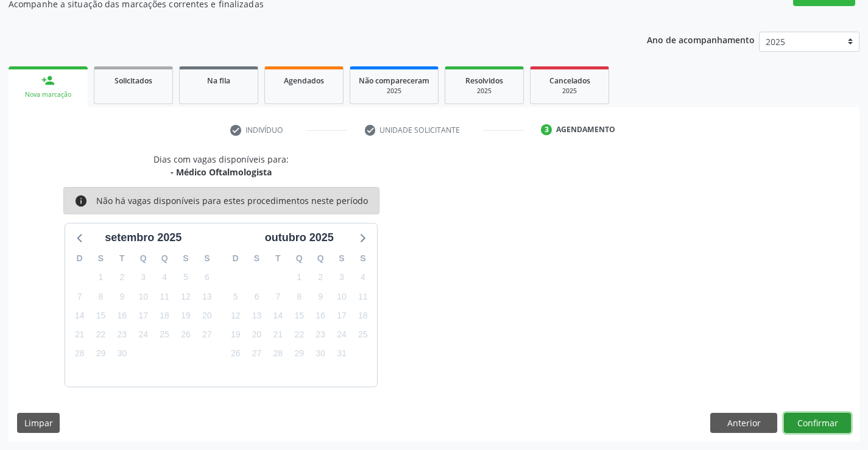
click at [808, 429] on button "Confirmar" at bounding box center [817, 423] width 67 height 21
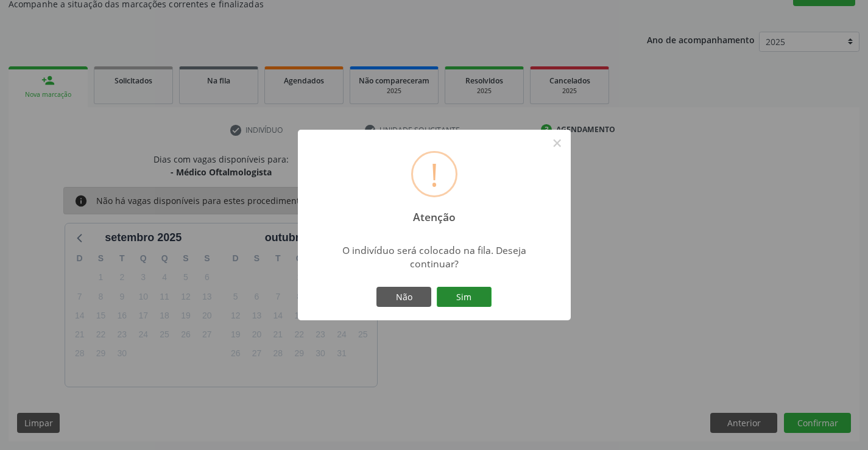
click at [449, 296] on button "Sim" at bounding box center [464, 297] width 55 height 21
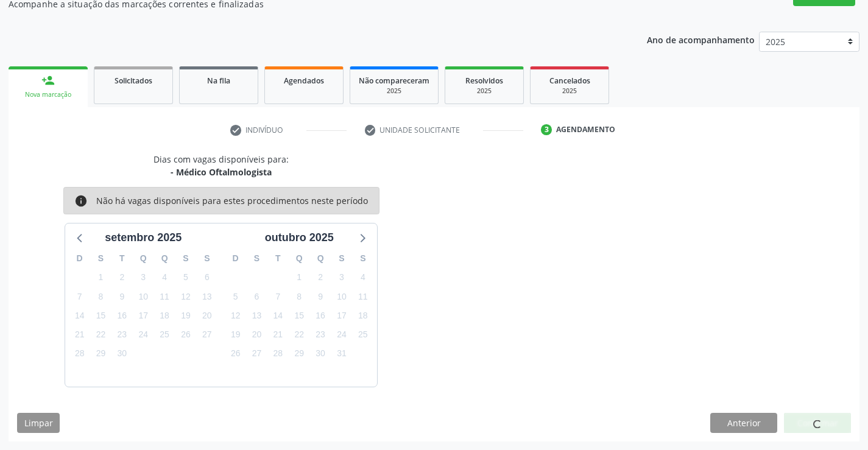
scroll to position [0, 0]
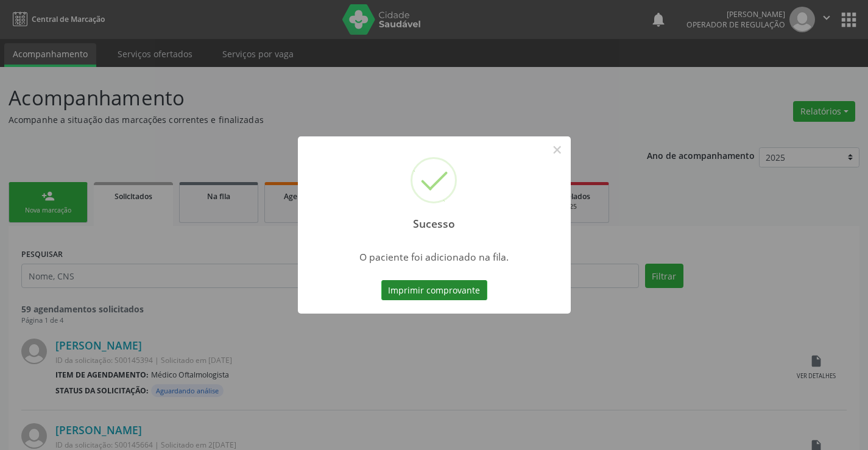
click at [430, 295] on button "Imprimir comprovante" at bounding box center [435, 290] width 106 height 21
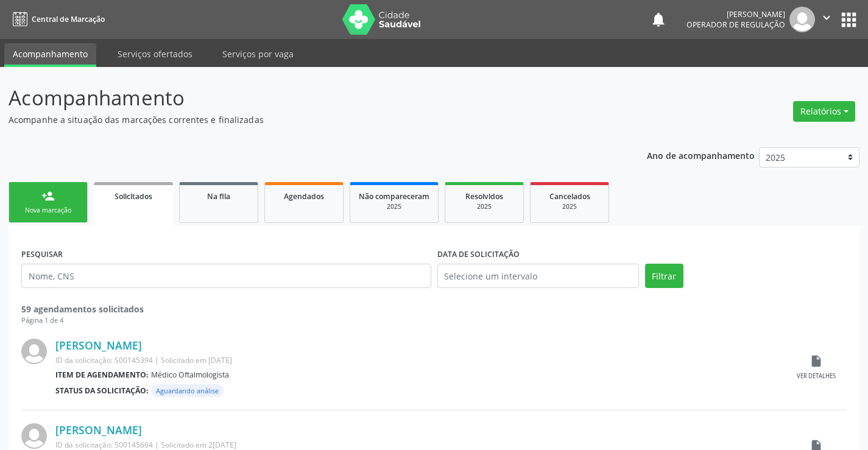
click at [825, 16] on icon "" at bounding box center [826, 17] width 13 height 13
click at [784, 82] on link "Sair" at bounding box center [796, 74] width 84 height 17
